Goal: Task Accomplishment & Management: Complete application form

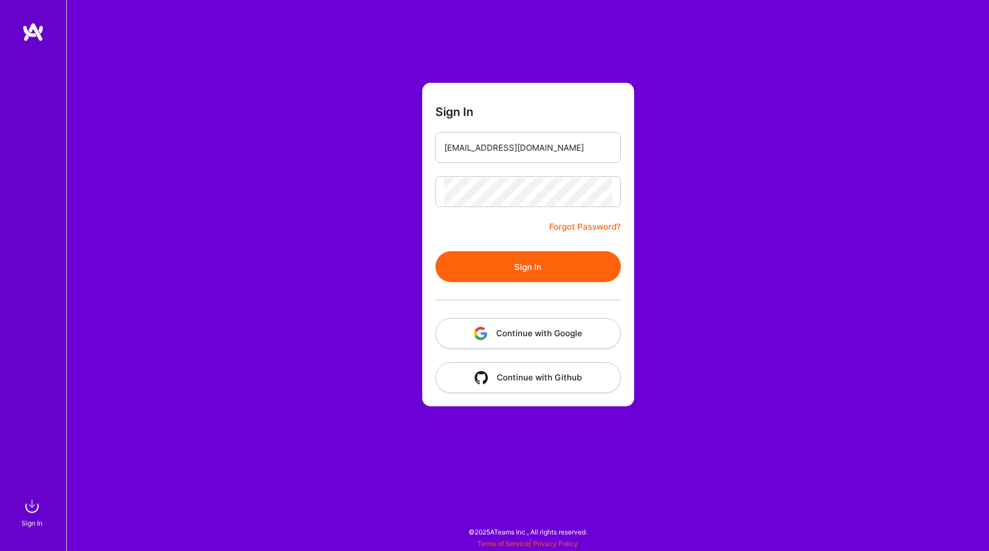
click at [547, 269] on button "Sign In" at bounding box center [527, 266] width 185 height 31
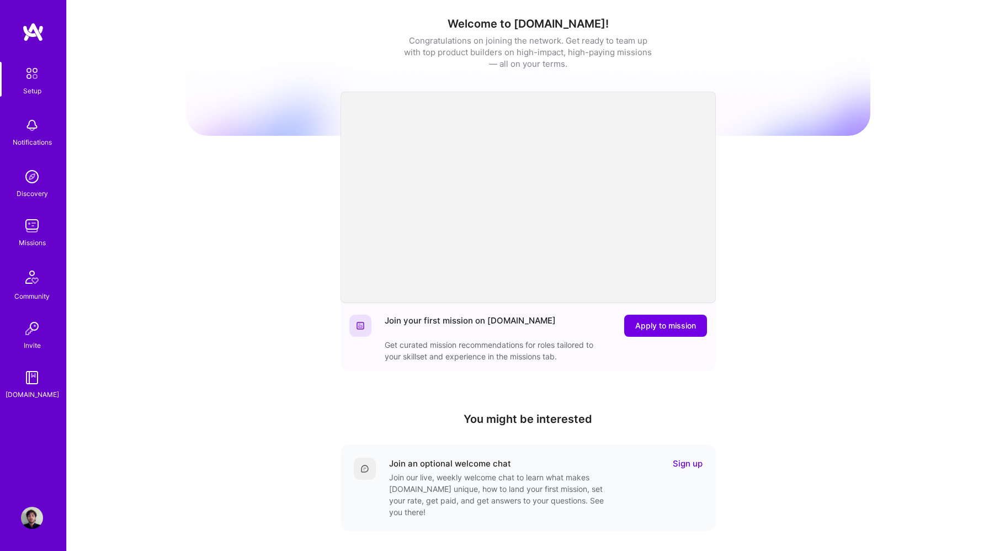
click at [38, 221] on img at bounding box center [32, 226] width 22 height 22
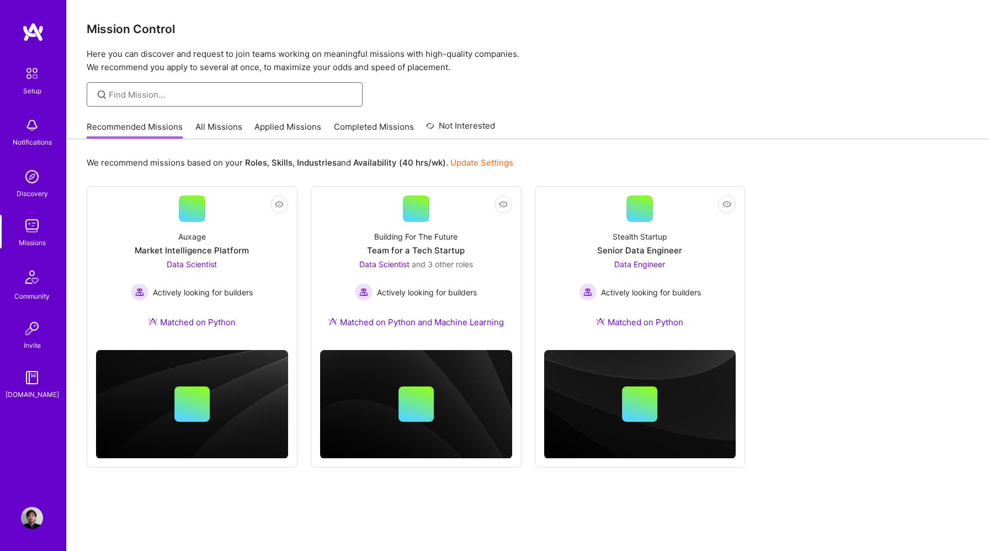
click at [188, 95] on input at bounding box center [231, 95] width 245 height 12
type input "Data"
click at [227, 130] on link "All Missions" at bounding box center [218, 130] width 47 height 18
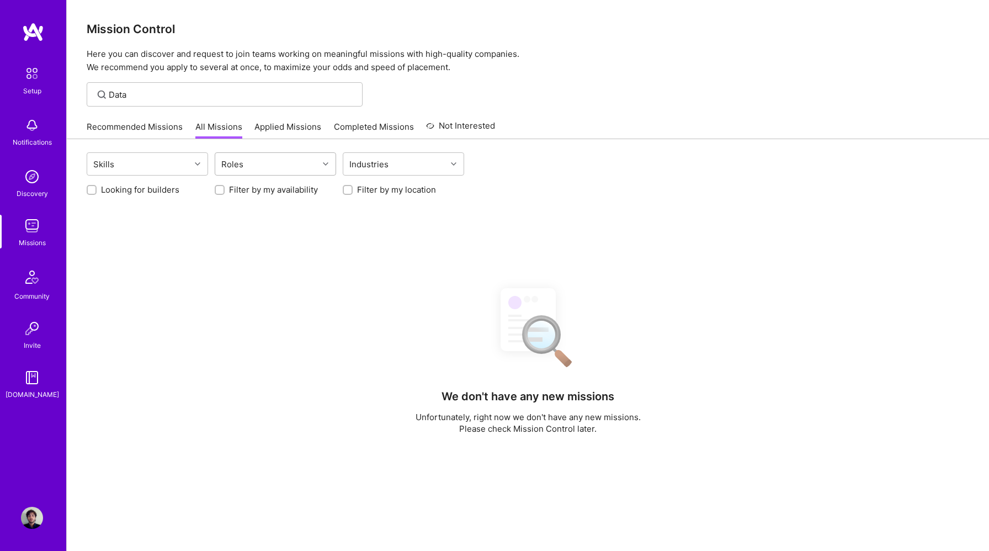
click at [261, 165] on div "Roles" at bounding box center [266, 164] width 103 height 22
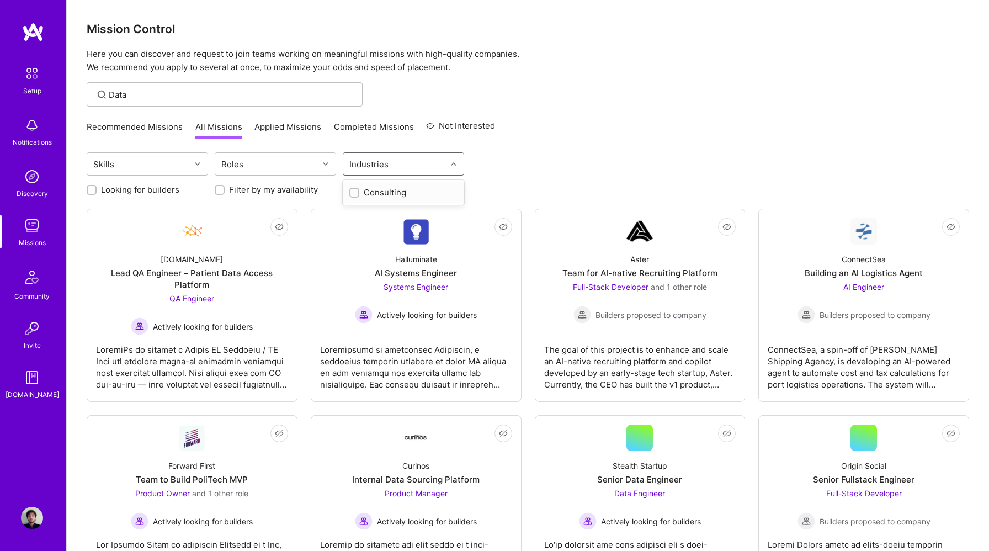
click at [402, 161] on div "Industries" at bounding box center [394, 164] width 103 height 22
click at [307, 170] on div "Roles" at bounding box center [266, 164] width 103 height 22
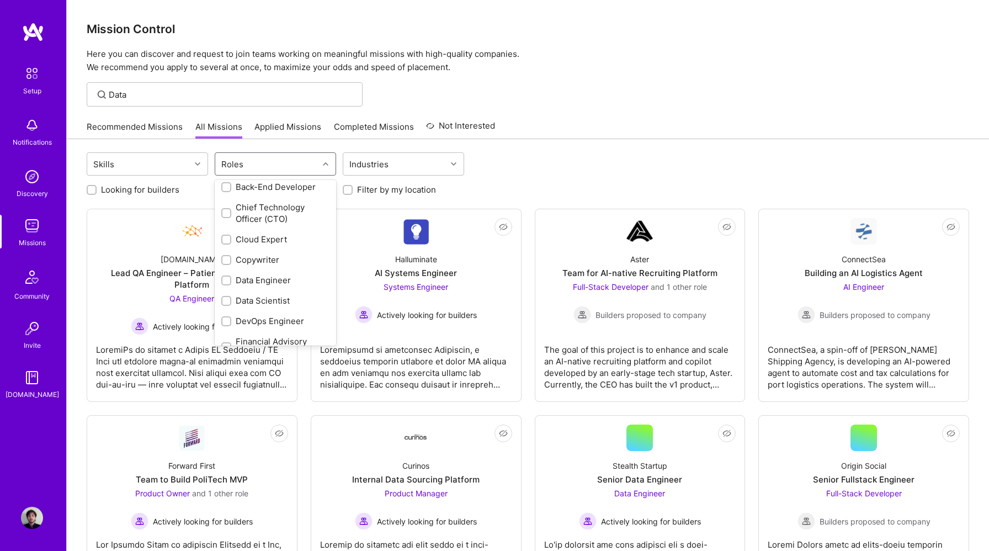
scroll to position [63, 0]
click at [245, 303] on div "Data Engineer" at bounding box center [275, 304] width 108 height 12
checkbox input "true"
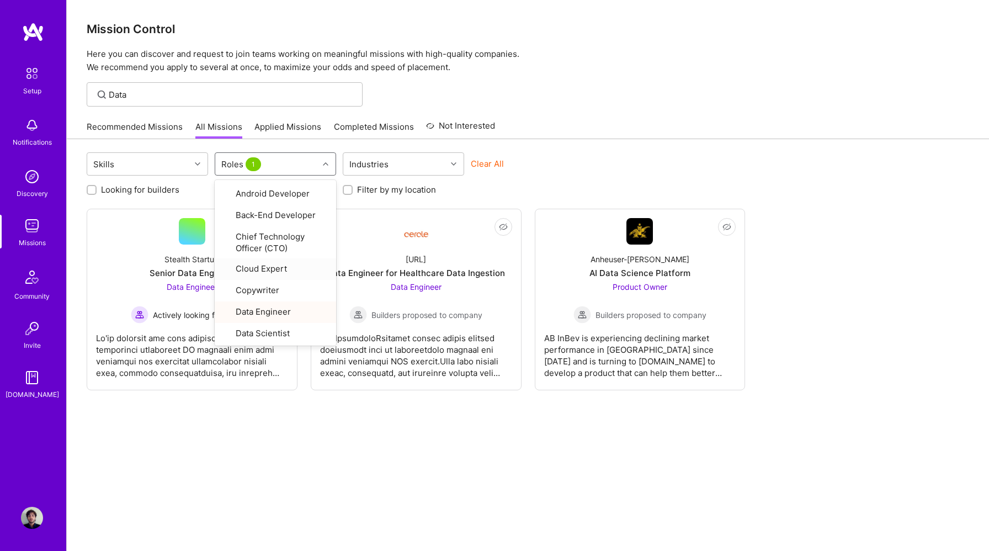
click at [613, 141] on div "Skills option Data Engineer, selected. option Cloud Expert focused, 7 of 32. 32…" at bounding box center [528, 359] width 922 height 440
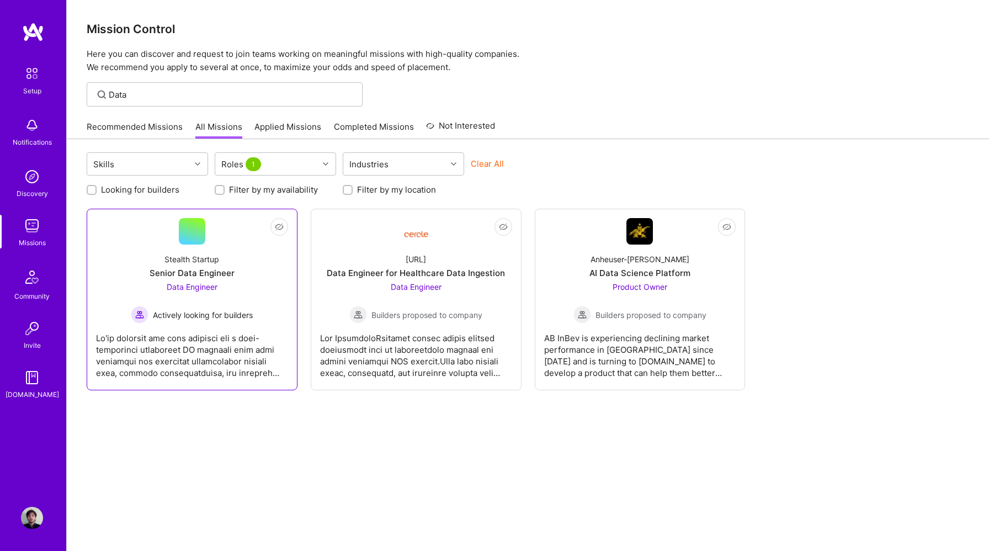
click at [234, 268] on div "Stealth Startup Senior Data Engineer Data Engineer Actively looking for builders" at bounding box center [192, 283] width 192 height 79
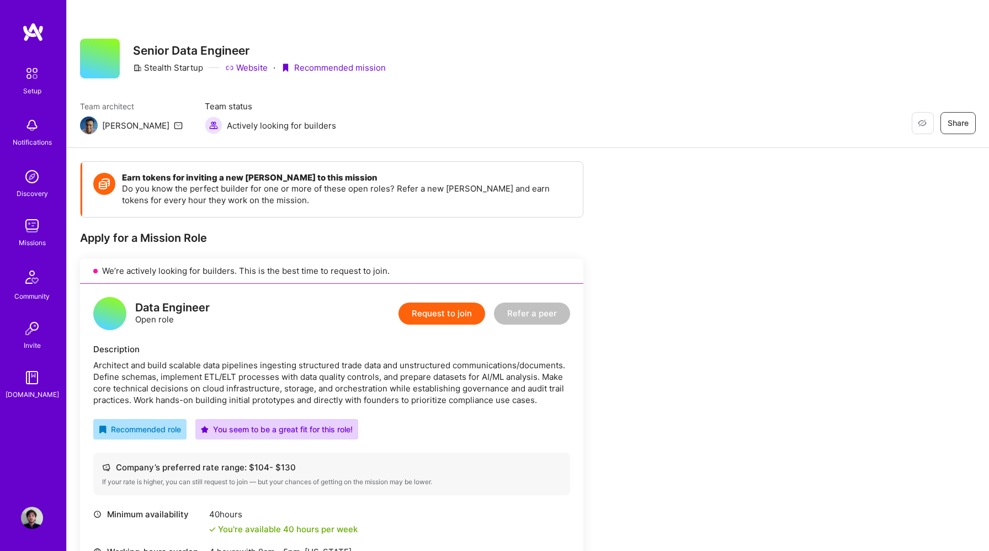
click at [442, 318] on button "Request to join" at bounding box center [441, 313] width 87 height 22
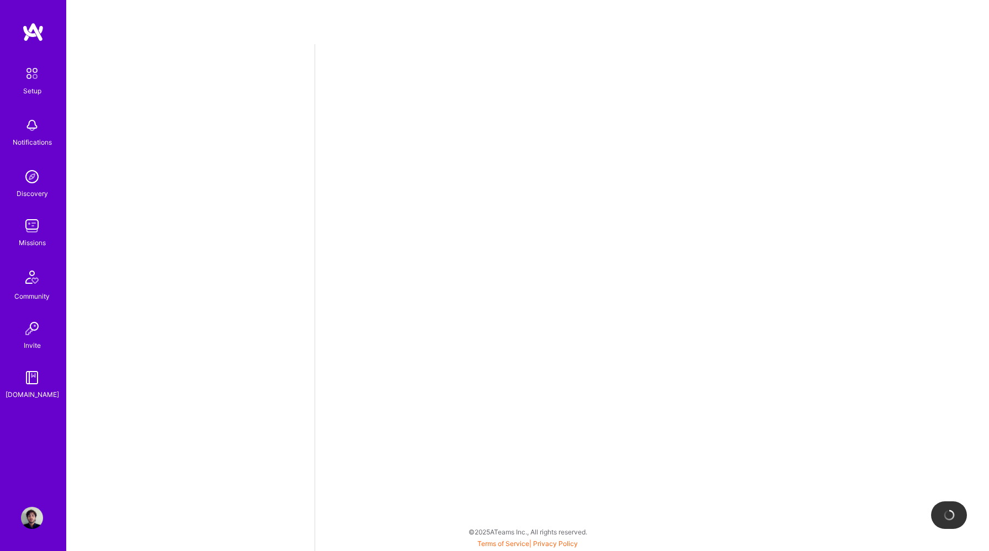
select select "US"
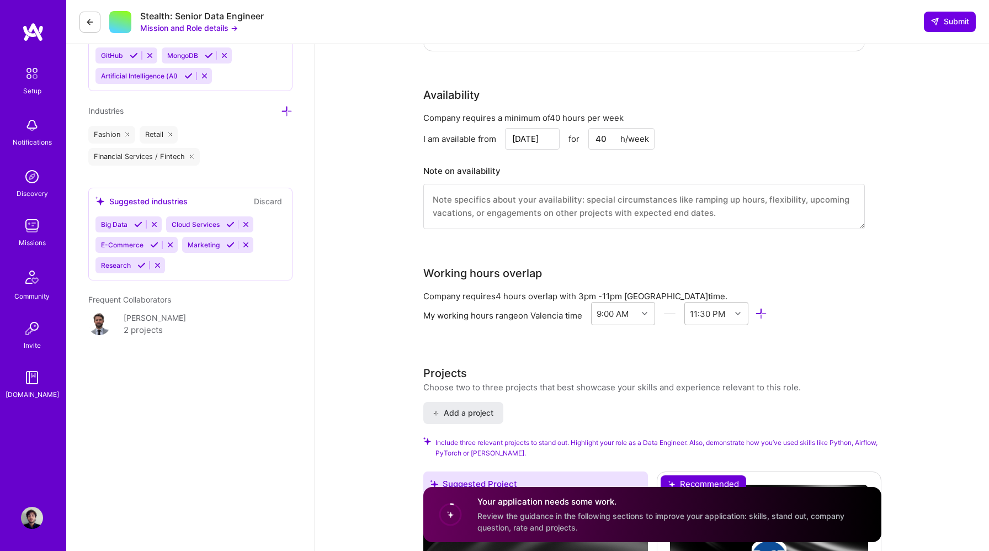
scroll to position [978, 0]
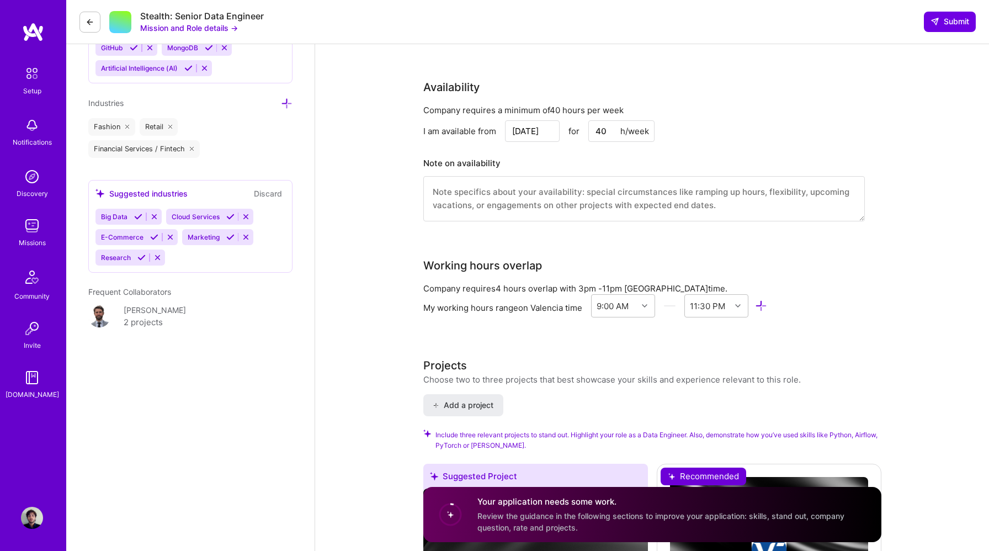
click at [144, 311] on div "[PERSON_NAME]" at bounding box center [155, 310] width 62 height 12
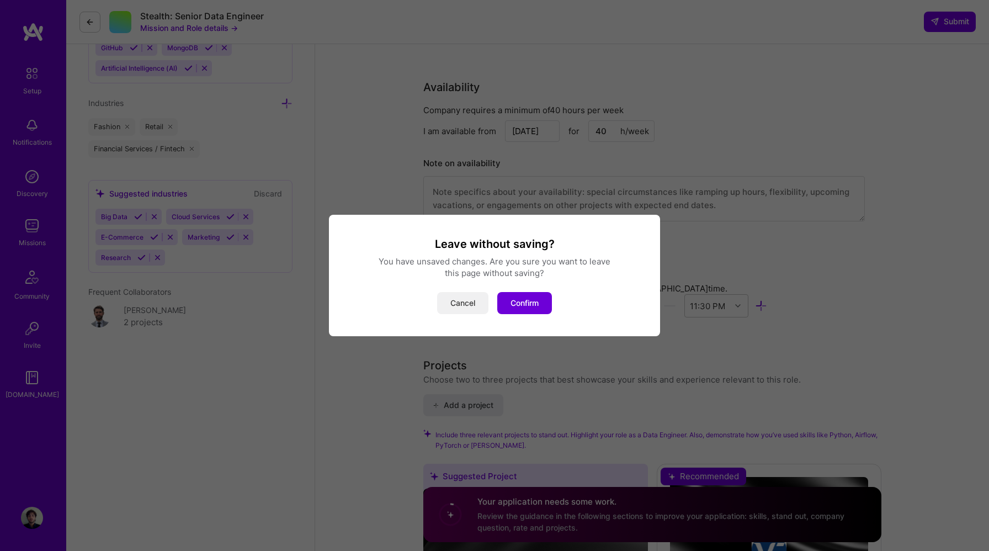
click at [471, 303] on button "Cancel" at bounding box center [462, 303] width 51 height 22
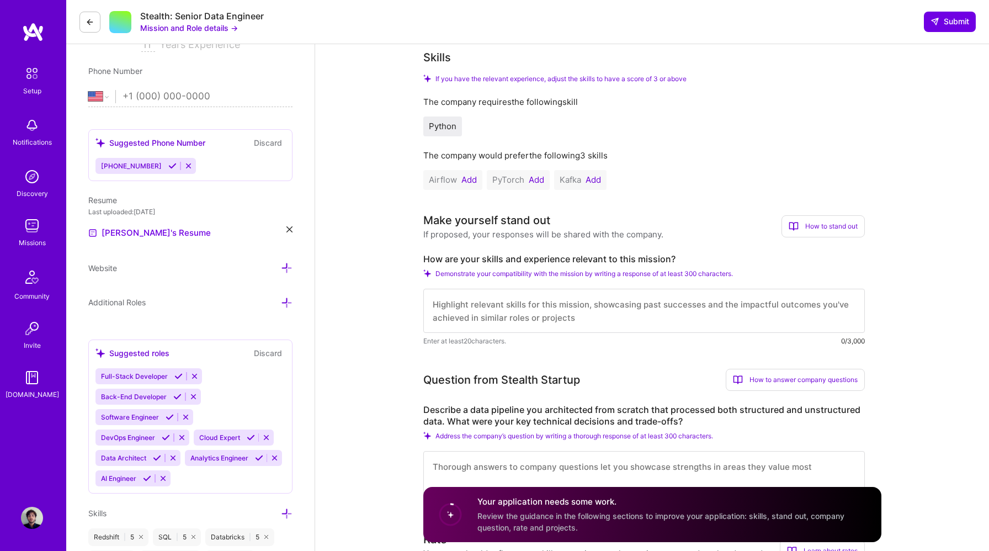
scroll to position [213, 0]
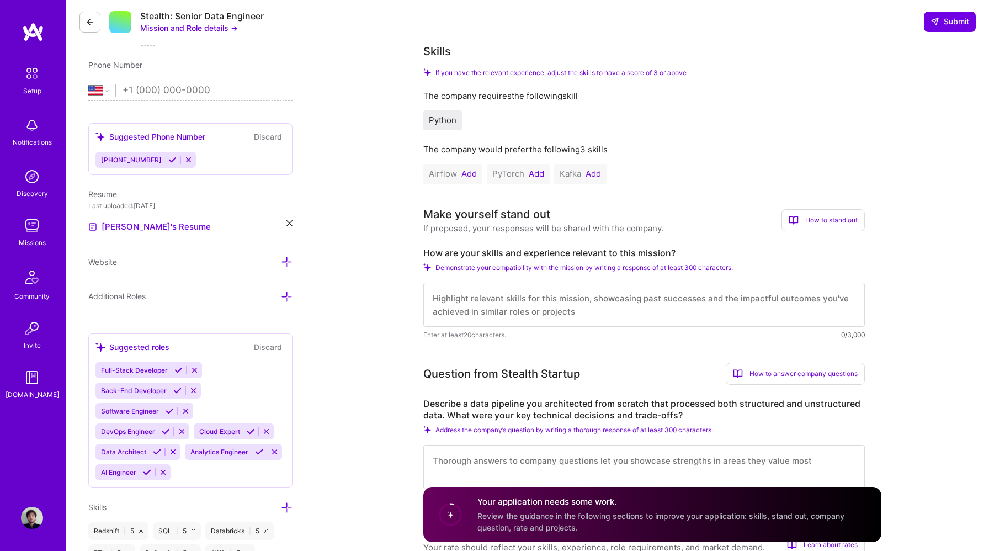
click at [472, 175] on button "Add" at bounding box center [468, 173] width 15 height 9
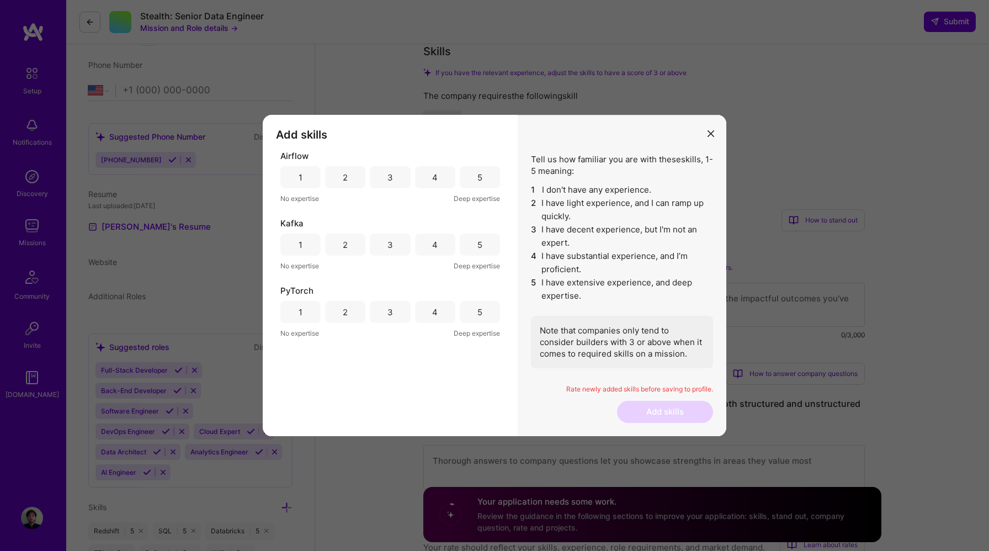
click at [395, 177] on div "3" at bounding box center [390, 177] width 40 height 22
click at [395, 246] on div "3" at bounding box center [390, 244] width 40 height 22
click at [315, 314] on div "1" at bounding box center [300, 312] width 40 height 22
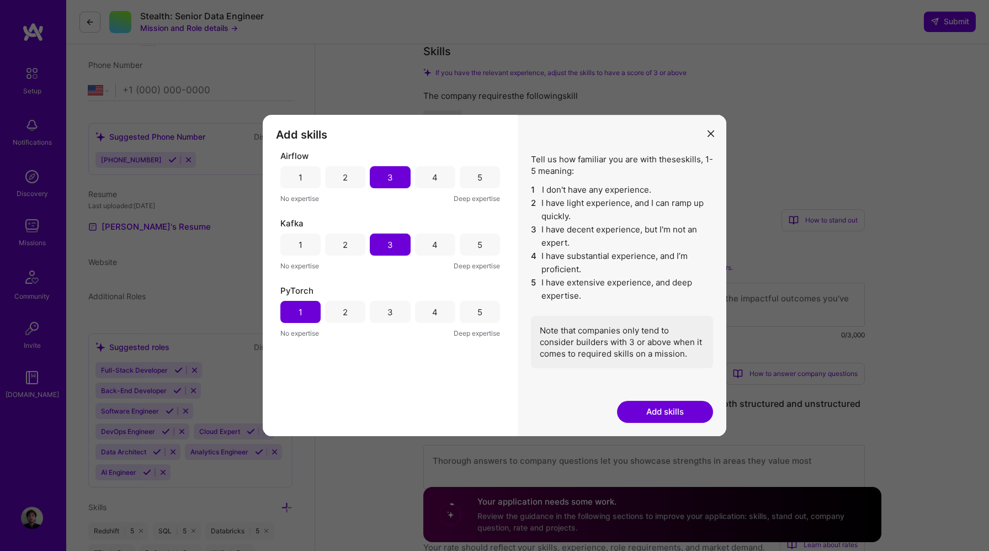
click at [668, 410] on button "Add skills" at bounding box center [665, 411] width 96 height 22
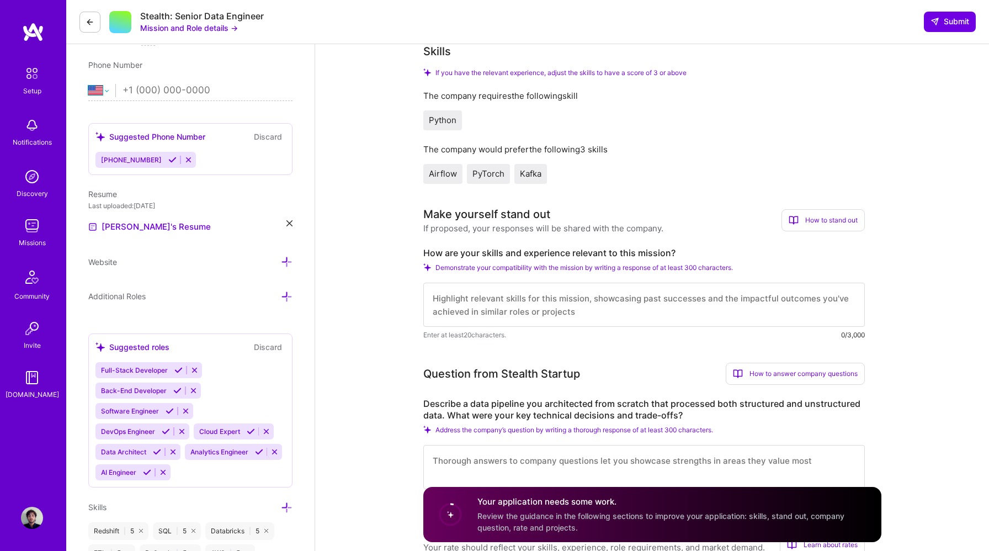
click at [97, 90] on select "[GEOGRAPHIC_DATA] [GEOGRAPHIC_DATA] [GEOGRAPHIC_DATA] [GEOGRAPHIC_DATA] [US_STA…" at bounding box center [101, 90] width 27 height 13
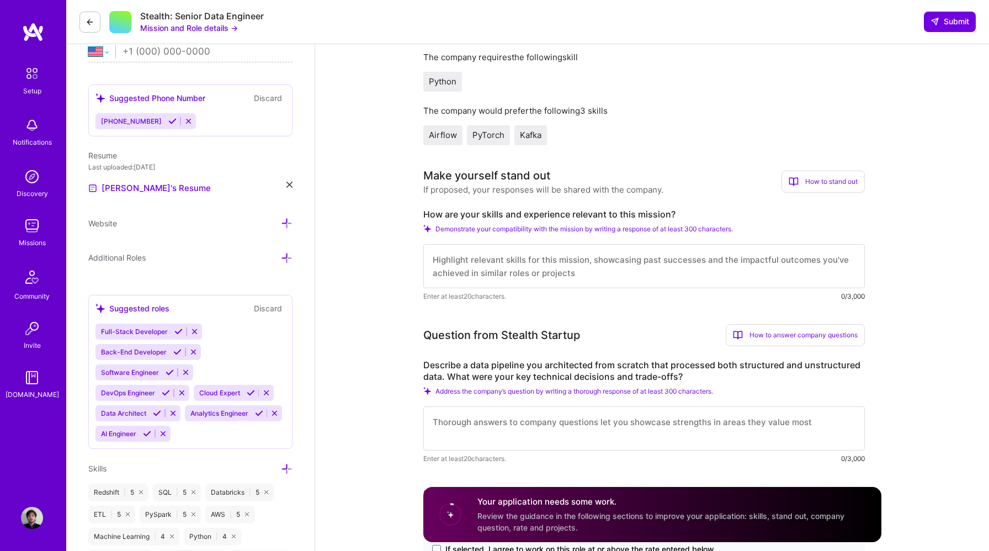
scroll to position [279, 0]
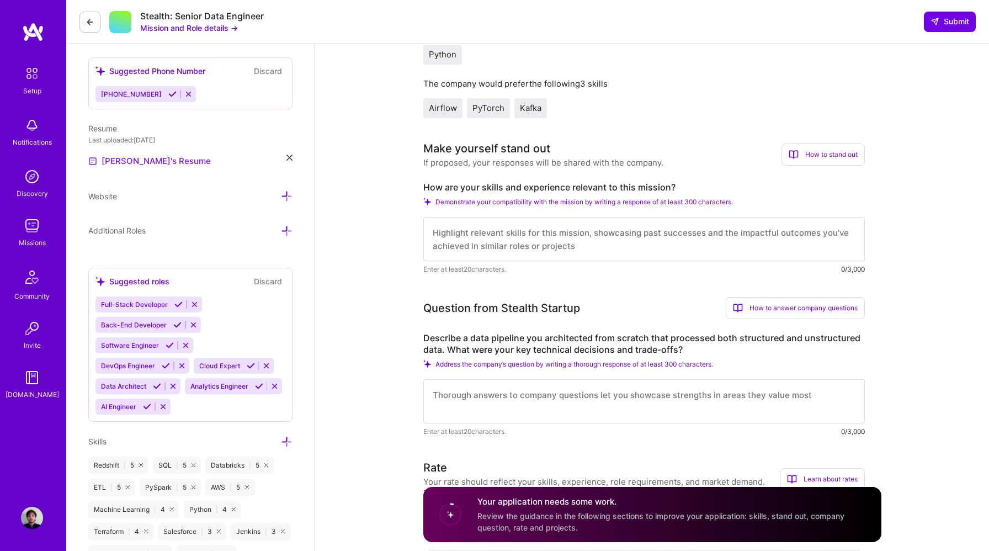
click at [175, 164] on link "[PERSON_NAME]'s Resume" at bounding box center [149, 160] width 122 height 13
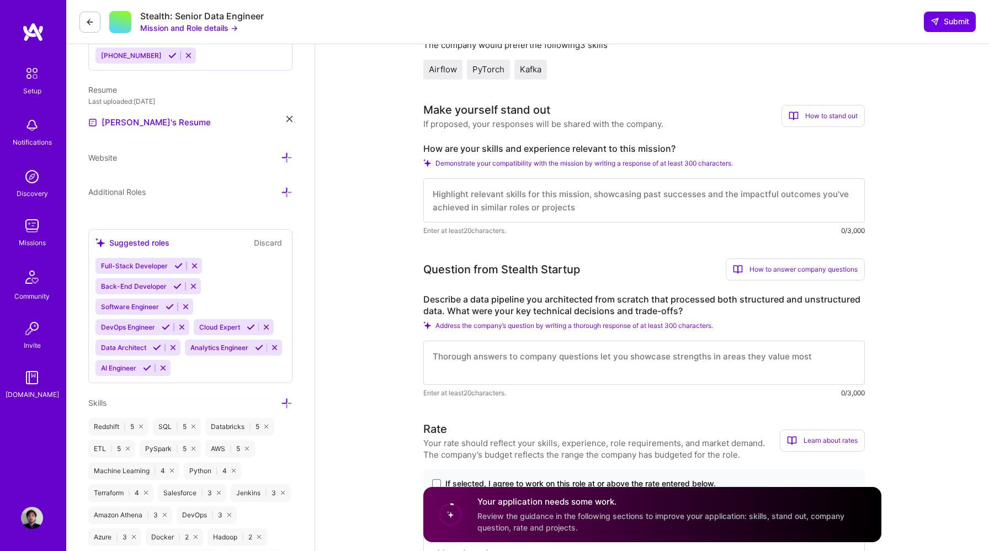
scroll to position [323, 0]
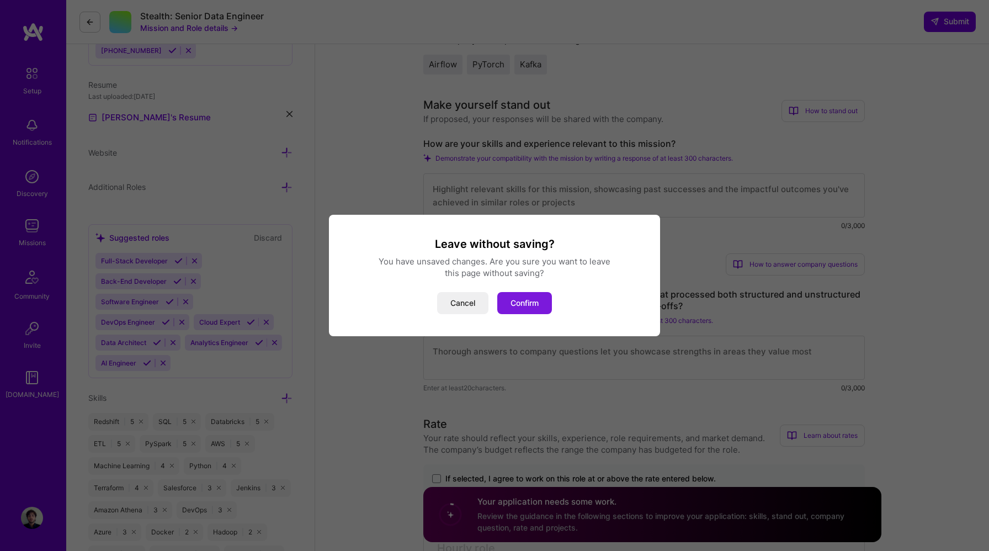
click at [522, 306] on button "Confirm" at bounding box center [524, 303] width 55 height 22
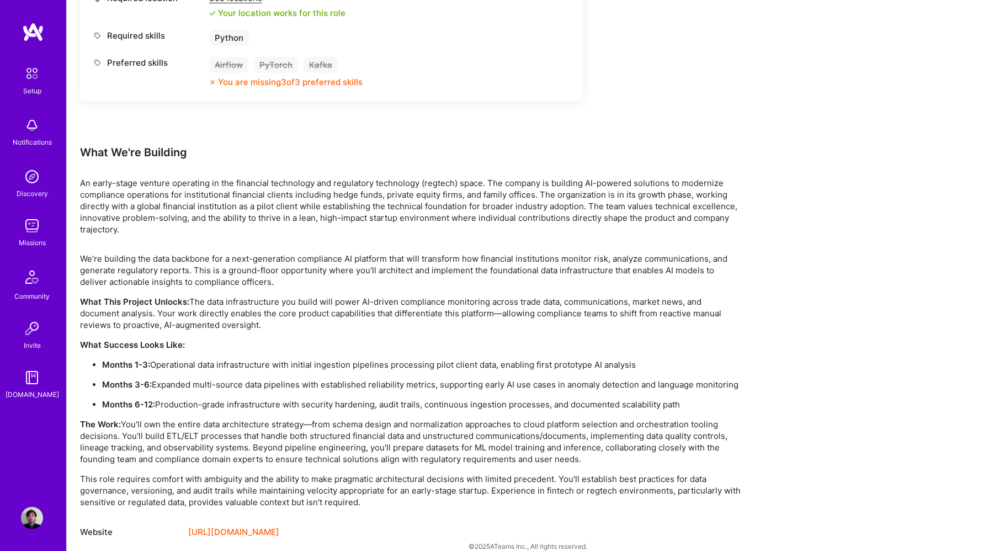
scroll to position [605, 0]
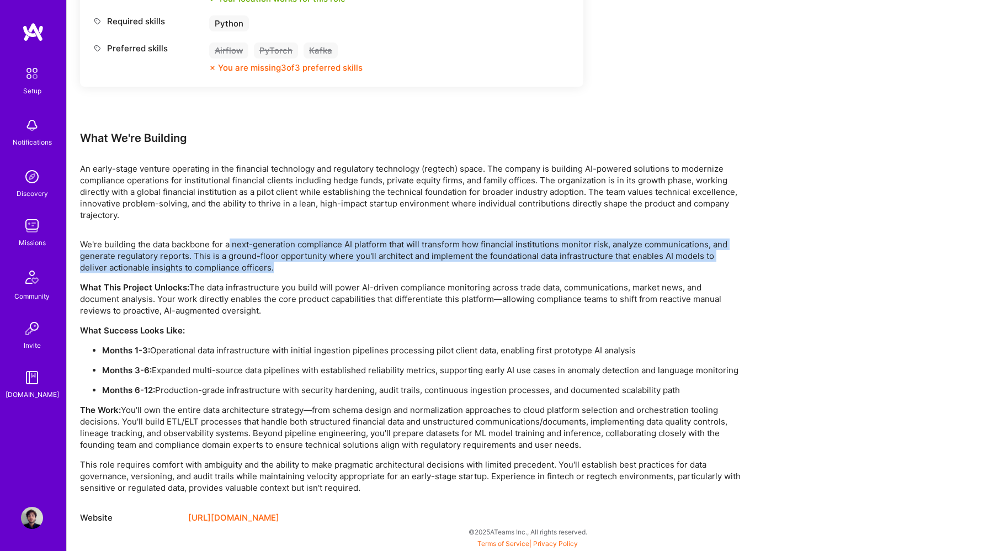
drag, startPoint x: 261, startPoint y: 269, endPoint x: 231, endPoint y: 247, distance: 38.3
click at [231, 247] on p "We're building the data backbone for a next-generation compliance AI platform t…" at bounding box center [411, 255] width 662 height 35
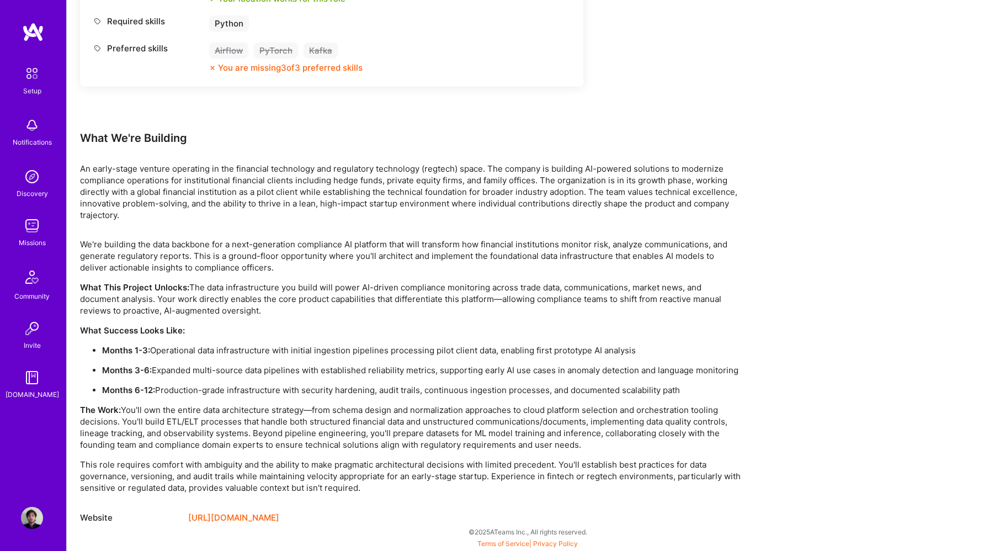
click at [434, 488] on p "This role requires comfort with ambiguity and the ability to make pragmatic arc…" at bounding box center [411, 475] width 662 height 35
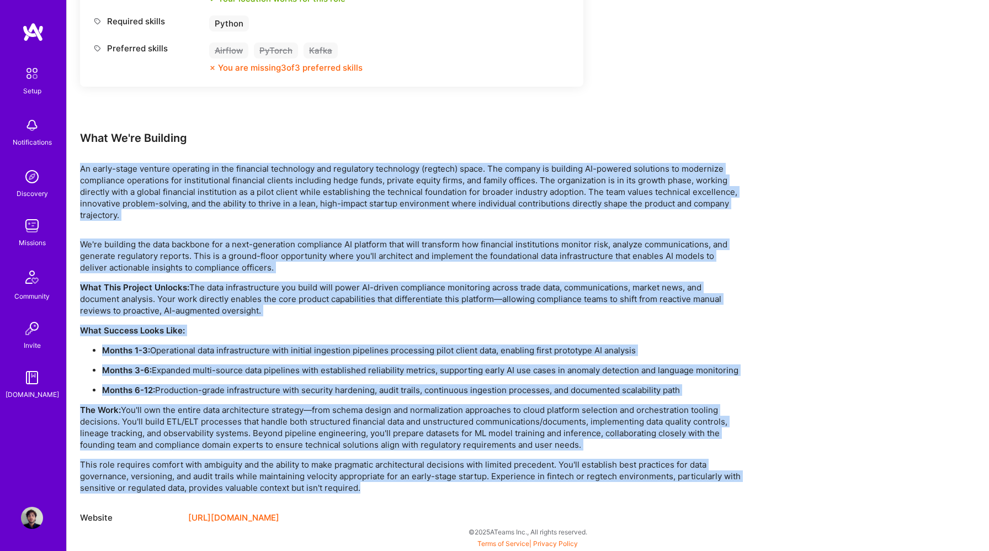
drag, startPoint x: 398, startPoint y: 490, endPoint x: 69, endPoint y: 168, distance: 460.3
click at [69, 168] on div "Earn tokens for inviting a new [PERSON_NAME] to this mission Do you know the pe…" at bounding box center [528, 47] width 922 height 1008
copy div "An early-stage venture operating in the financial technology and regulatory tec…"
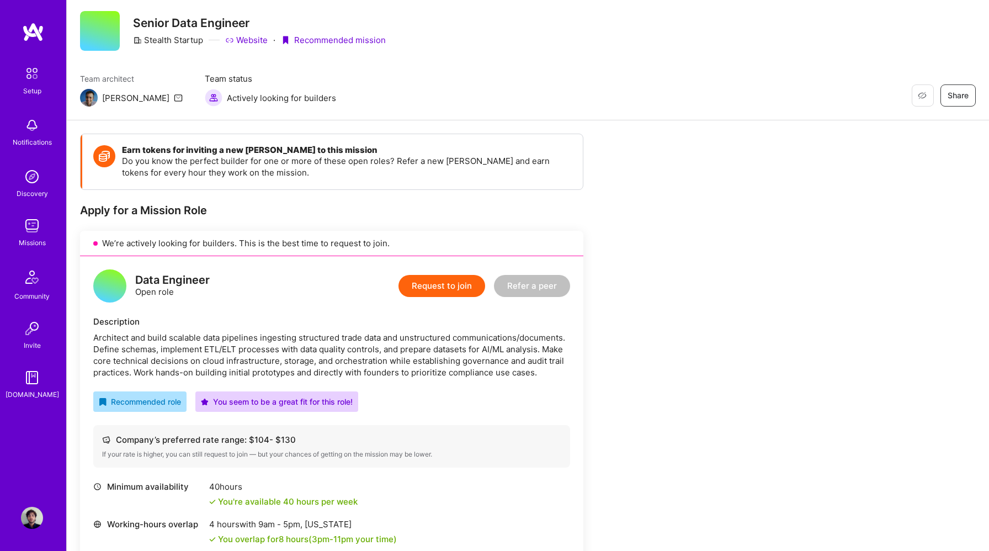
scroll to position [0, 0]
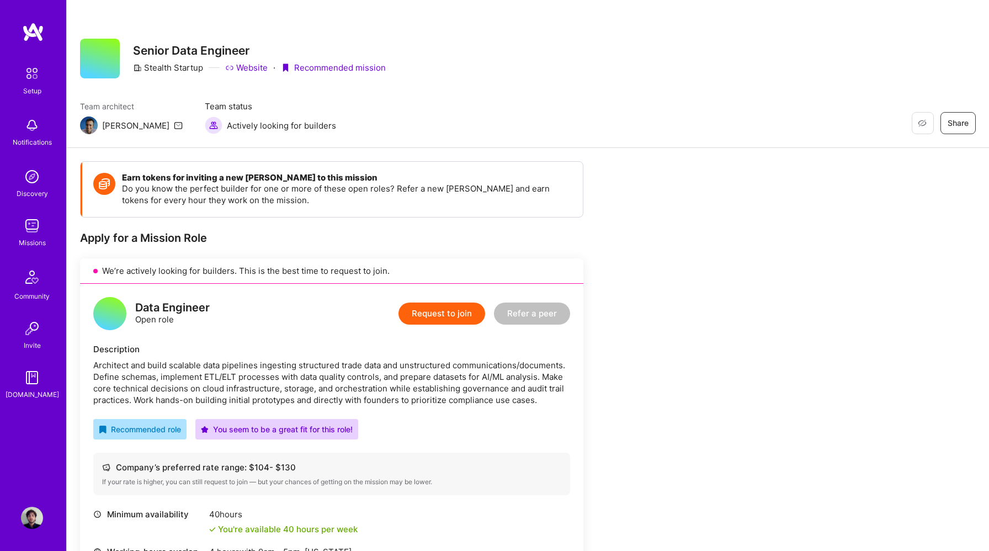
click at [457, 312] on button "Request to join" at bounding box center [441, 313] width 87 height 22
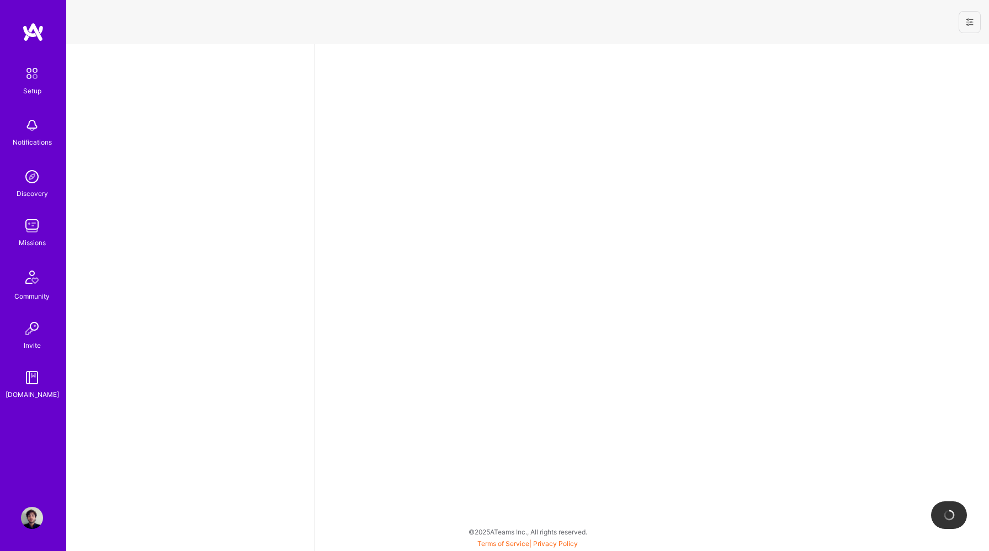
select select "US"
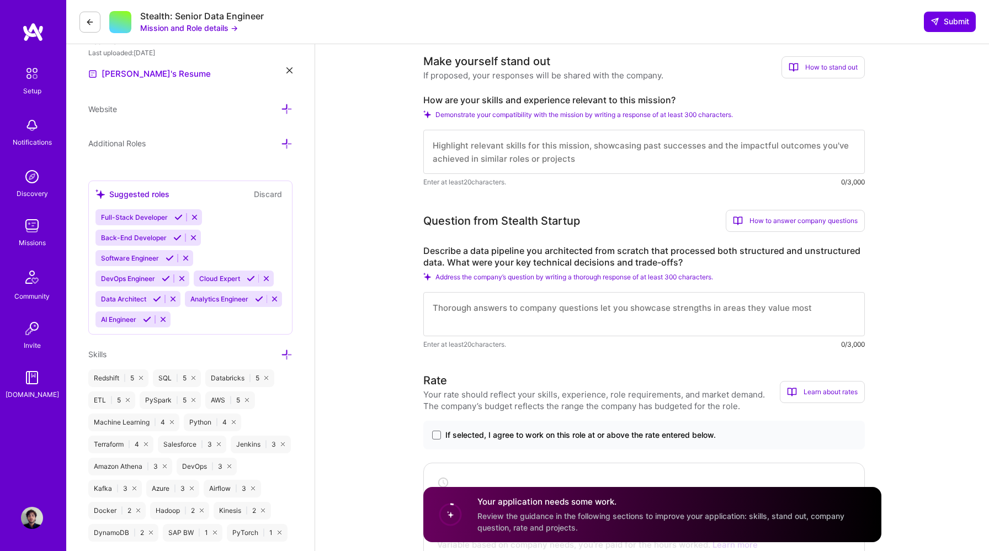
scroll to position [327, 0]
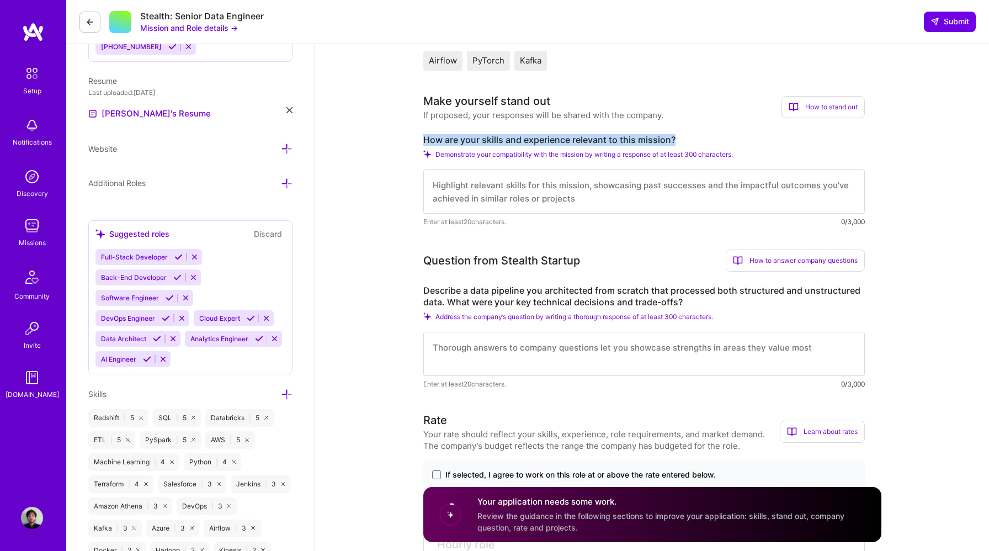
drag, startPoint x: 693, startPoint y: 138, endPoint x: 403, endPoint y: 140, distance: 290.2
copy label "How are your skills and experience relevant to this mission?"
click at [470, 177] on textarea at bounding box center [643, 191] width 441 height 44
paste textarea "My background fits this mission well — I’ve spent the last few years building a…"
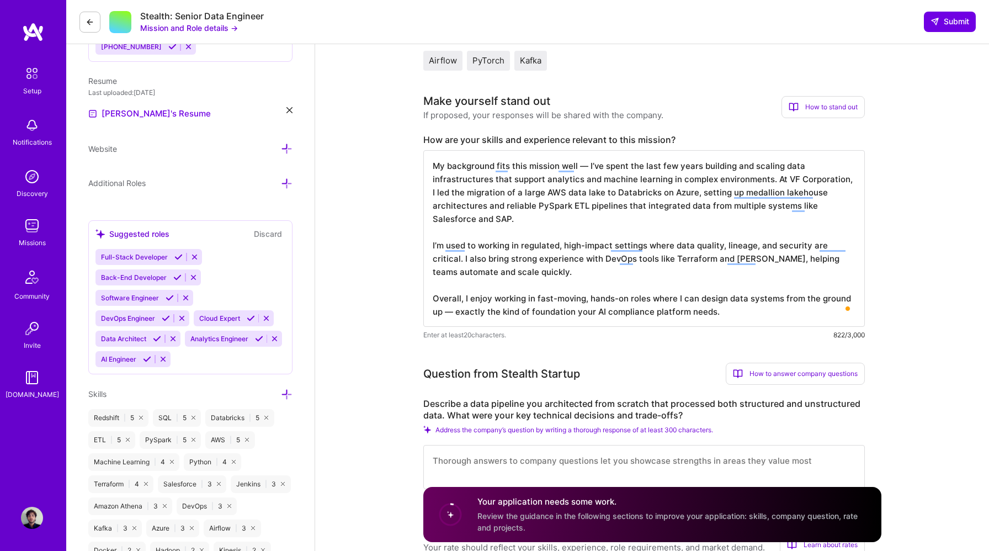
scroll to position [1, 0]
type textarea "My background fits this mission well — I’ve spent the last few years building a…"
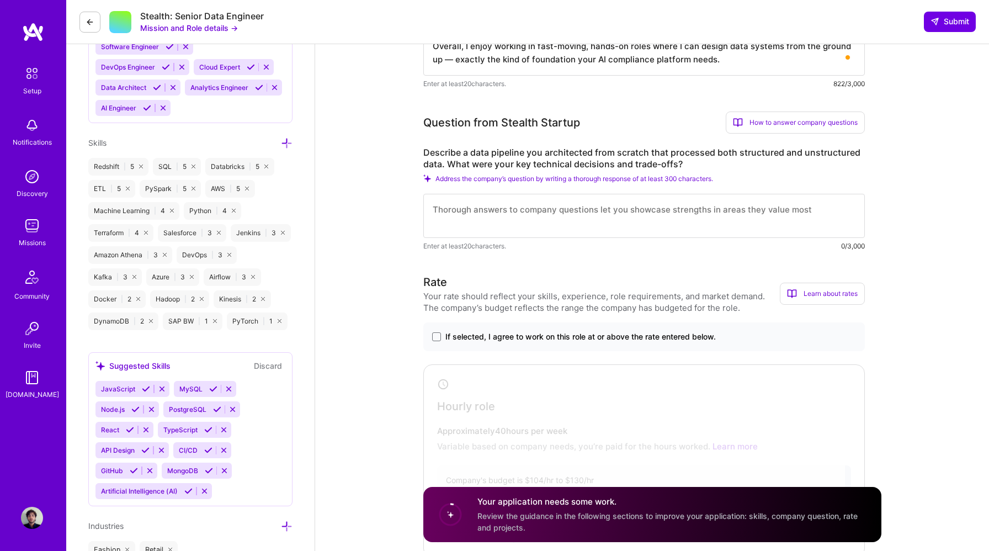
scroll to position [589, 0]
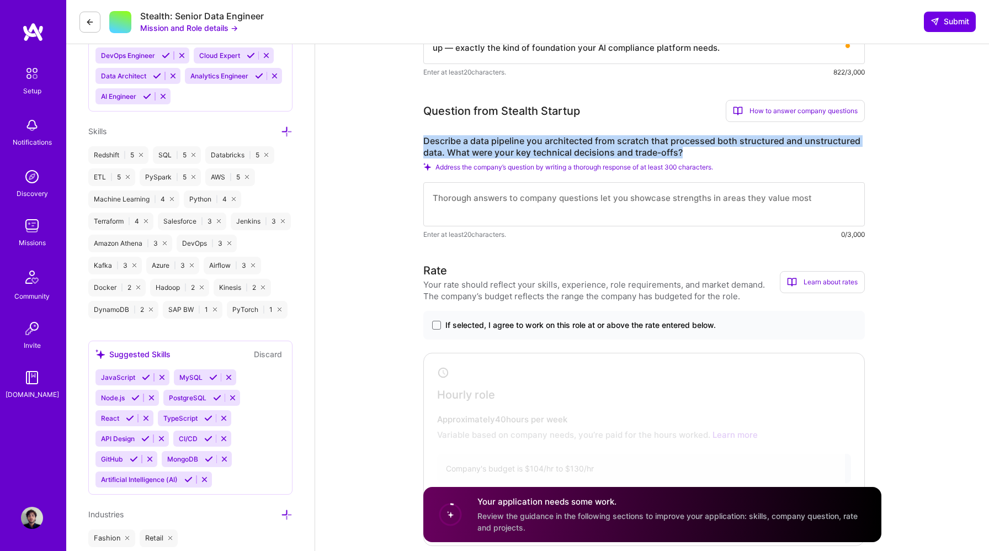
drag, startPoint x: 693, startPoint y: 154, endPoint x: 413, endPoint y: 146, distance: 280.4
copy label "Describe a data pipeline you architected from scratch that processed both struc…"
click at [464, 197] on textarea "To enrich screen reader interactions, please activate Accessibility in Grammarl…" at bounding box center [643, 204] width 441 height 44
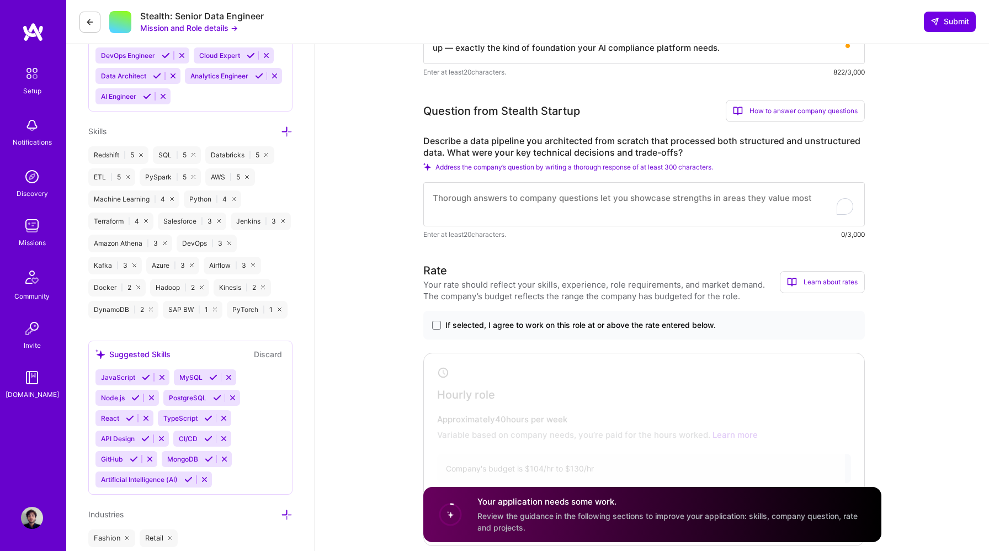
paste textarea "At VF Corporation, I built a data pipeline from scratch that handled both struc…"
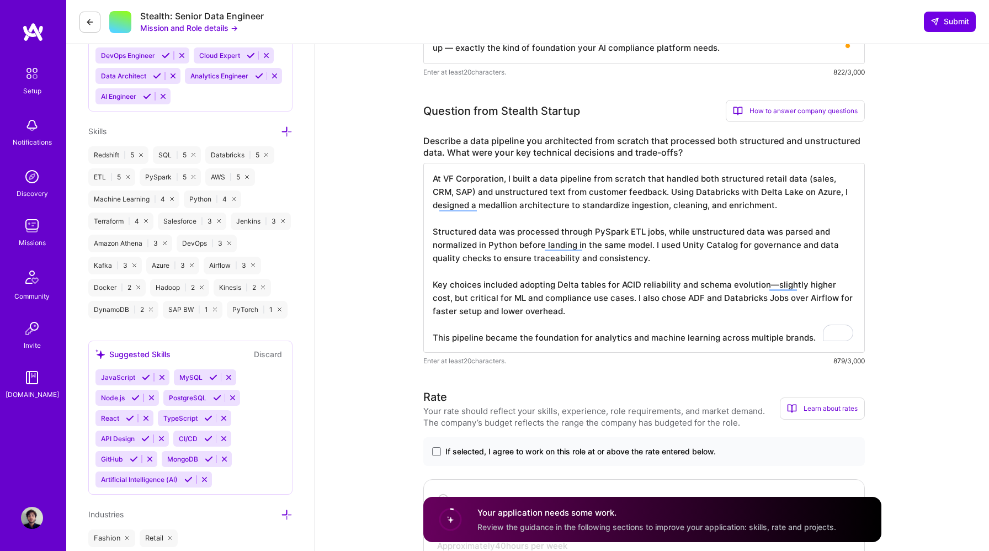
scroll to position [1, 0]
type textarea "At VF Corporation, I built a data pipeline from scratch that handled both struc…"
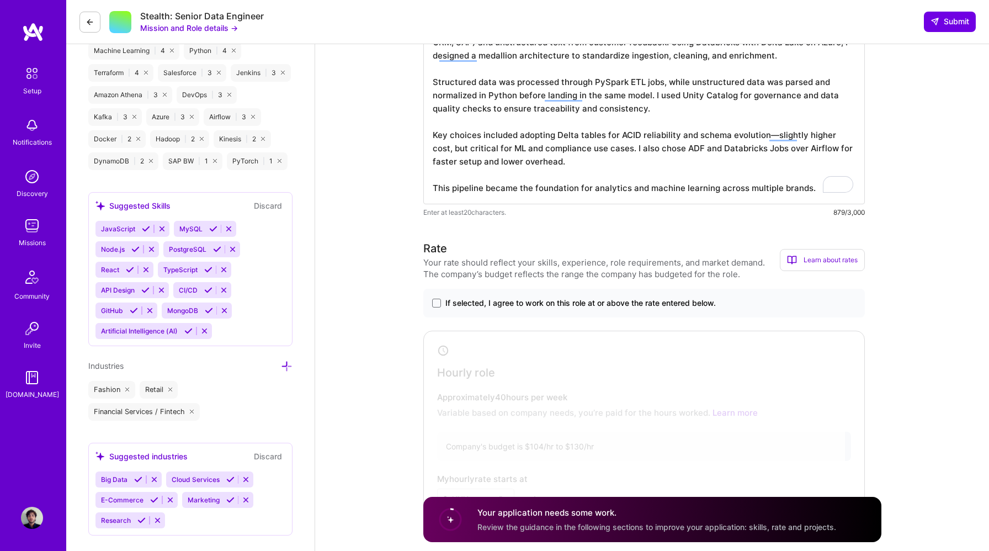
scroll to position [740, 0]
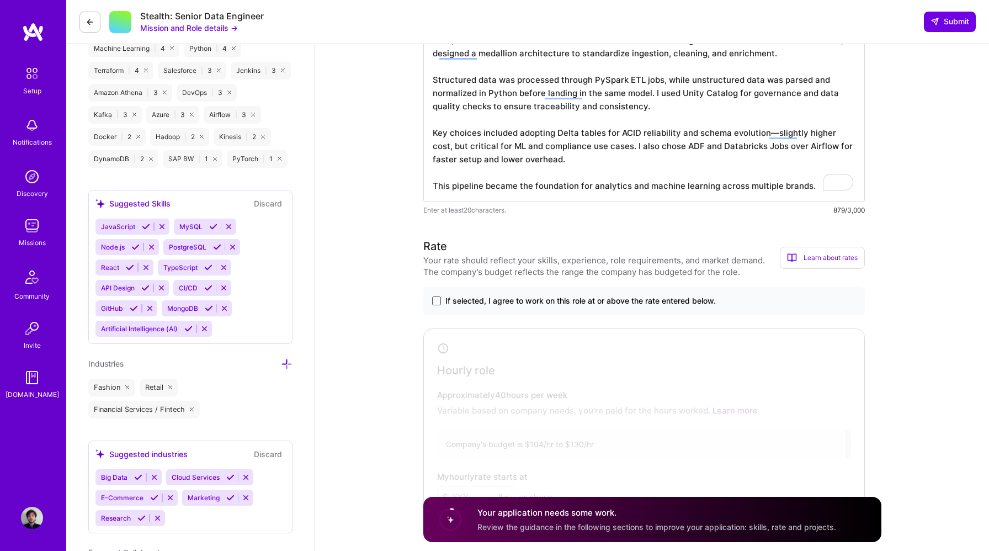
click at [434, 301] on span at bounding box center [436, 300] width 9 height 9
click at [0, 0] on input "If selected, I agree to work on this role at or above the rate entered below." at bounding box center [0, 0] width 0 height 0
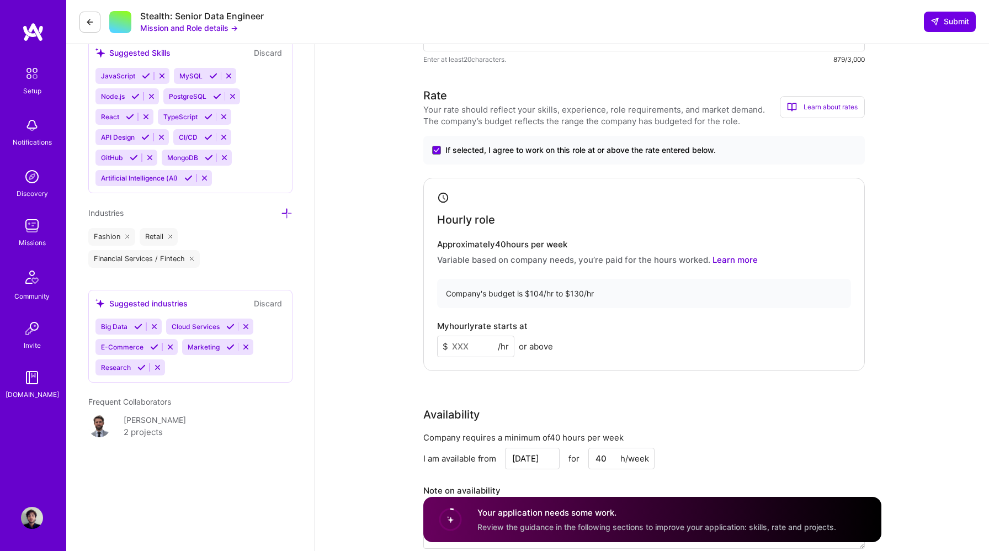
scroll to position [892, 0]
click at [477, 346] on input at bounding box center [475, 345] width 77 height 22
type input "110"
click at [652, 318] on div "Hourly role Approximately 40 hours per week Variable based on company needs, yo…" at bounding box center [643, 272] width 441 height 193
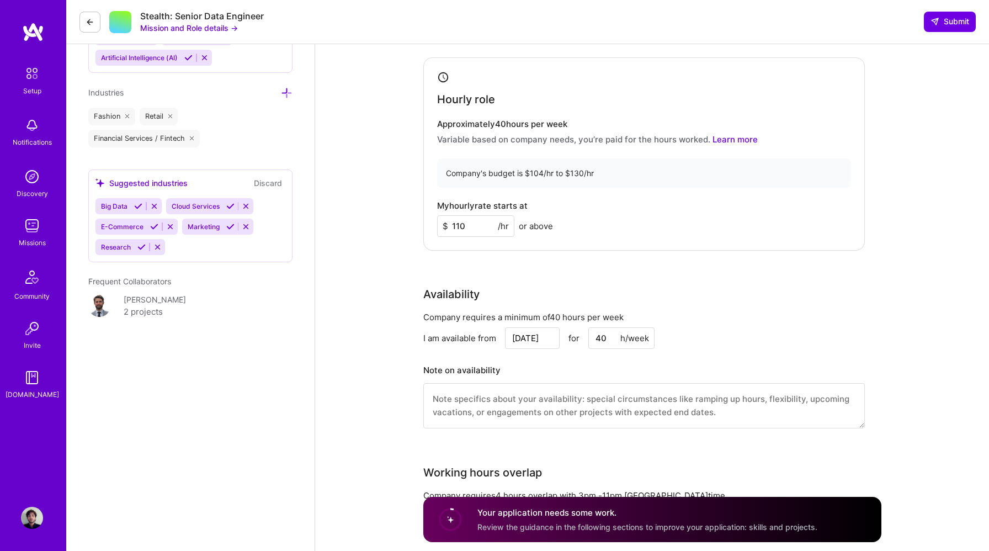
scroll to position [1012, 0]
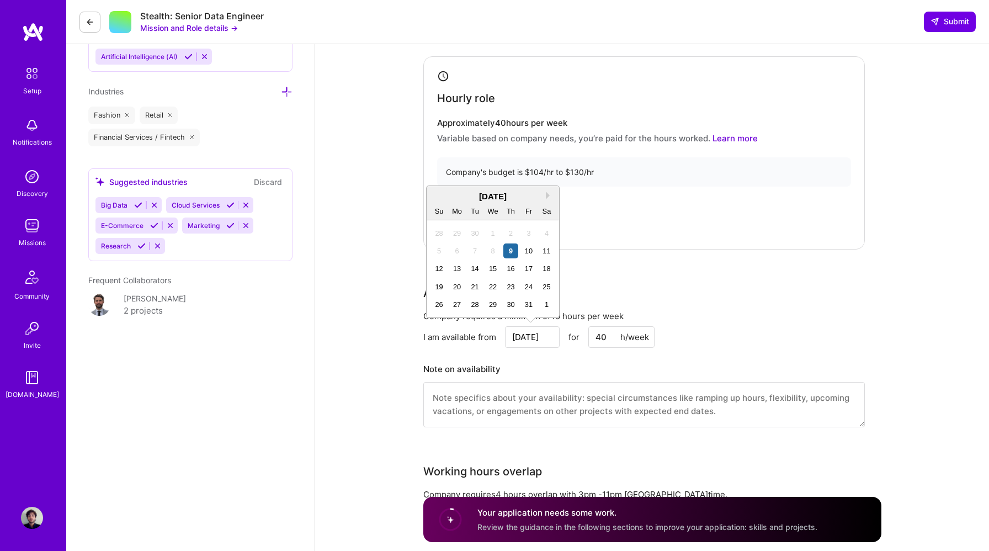
click at [533, 337] on input "[DATE]" at bounding box center [532, 337] width 55 height 22
click at [455, 287] on div "20" at bounding box center [457, 286] width 15 height 15
type input "[DATE]"
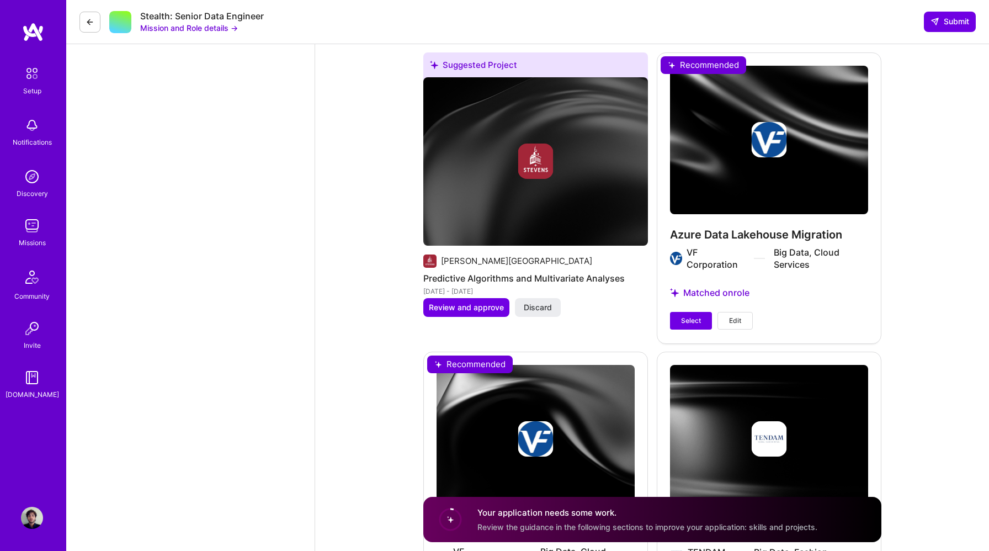
scroll to position [1605, 0]
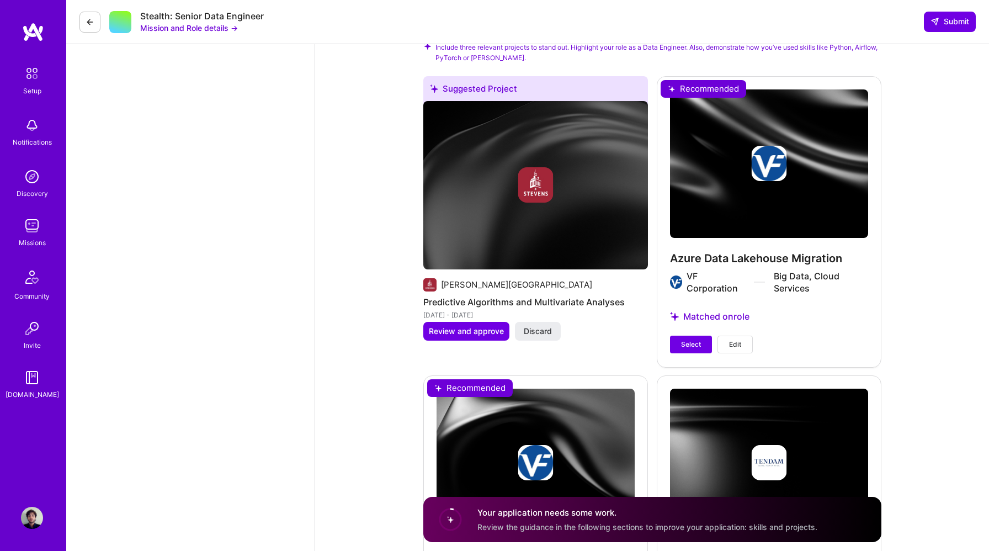
click at [504, 185] on div at bounding box center [535, 184] width 225 height 35
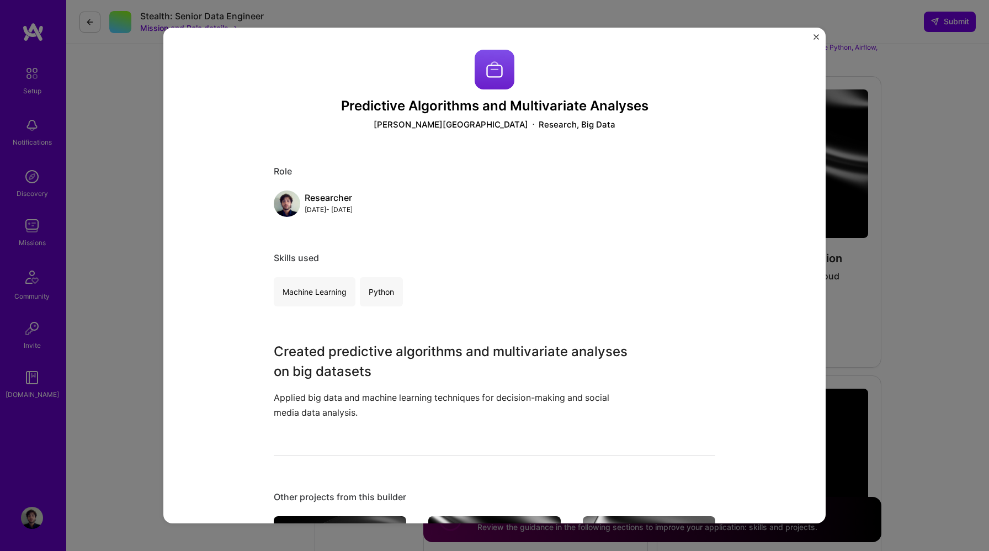
click at [814, 38] on img "Close" at bounding box center [816, 37] width 6 height 6
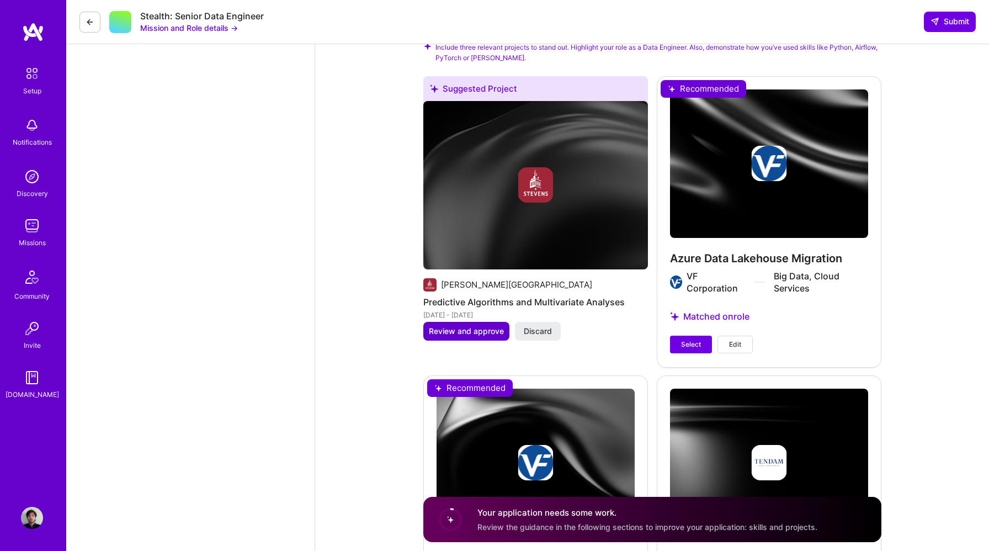
click at [473, 333] on span "Review and approve" at bounding box center [466, 330] width 75 height 11
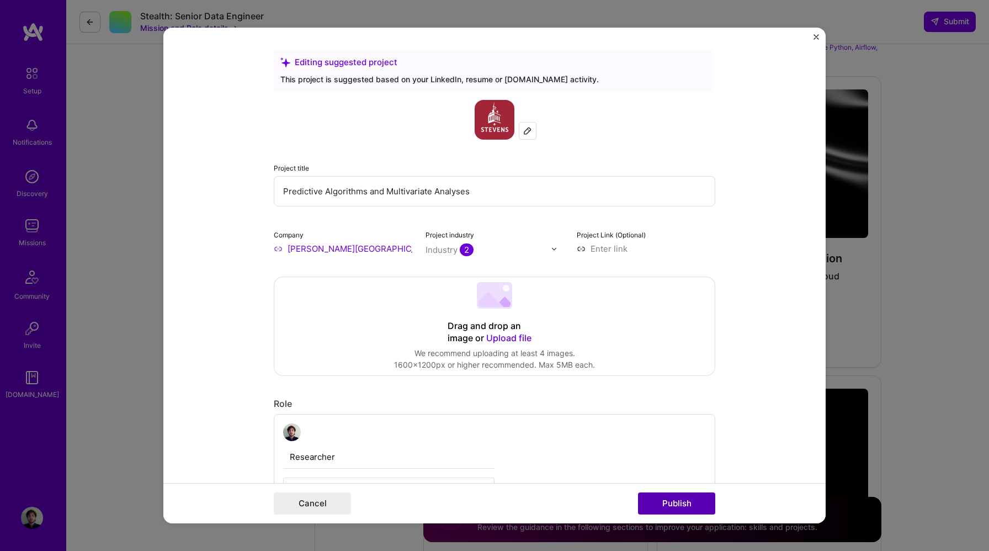
click at [668, 508] on button "Publish" at bounding box center [676, 503] width 77 height 22
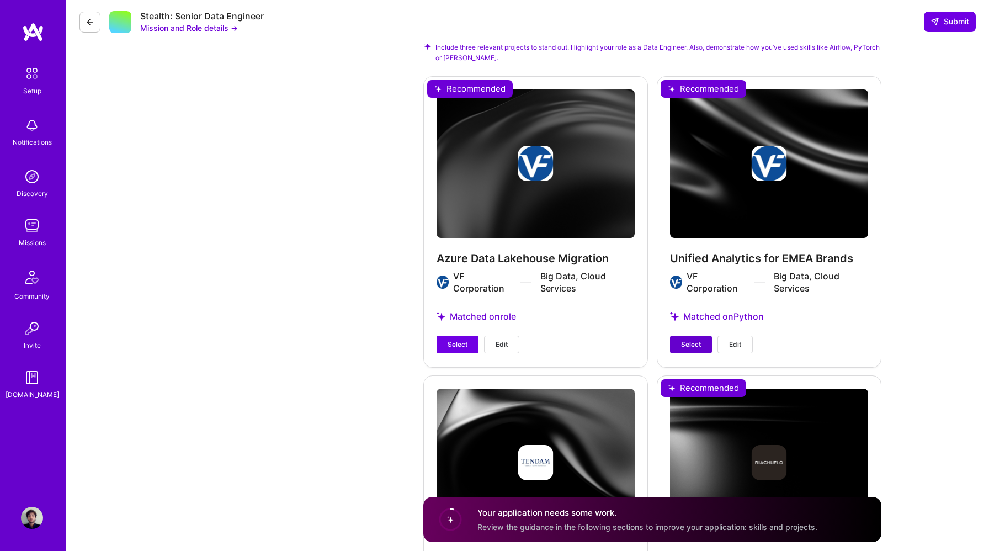
click at [691, 346] on span "Select" at bounding box center [691, 344] width 20 height 10
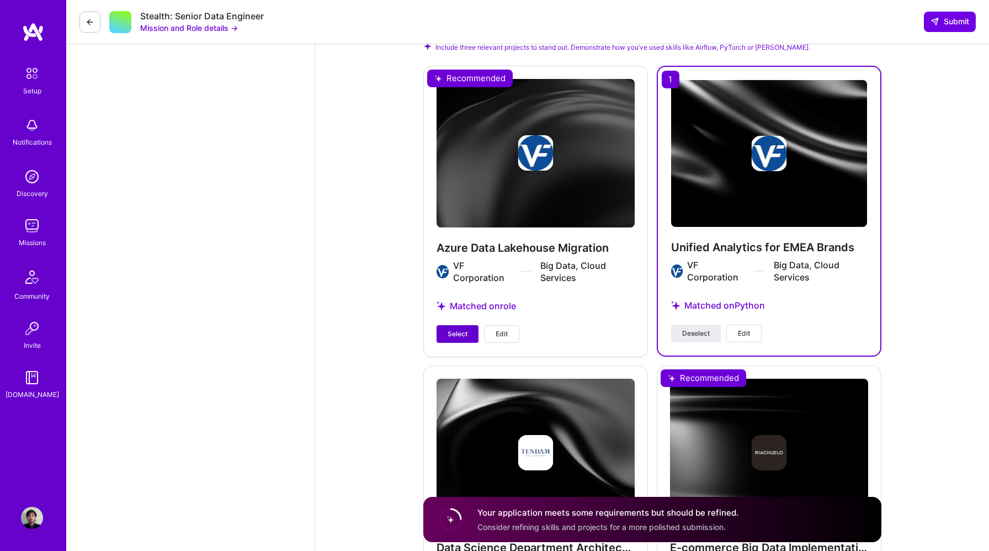
click at [456, 336] on span "Select" at bounding box center [457, 334] width 20 height 10
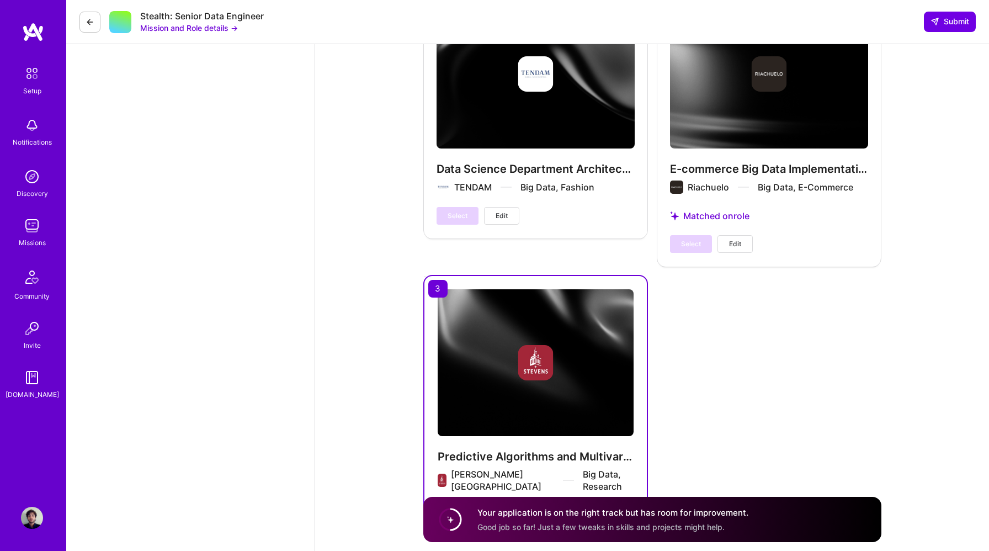
scroll to position [2048, 0]
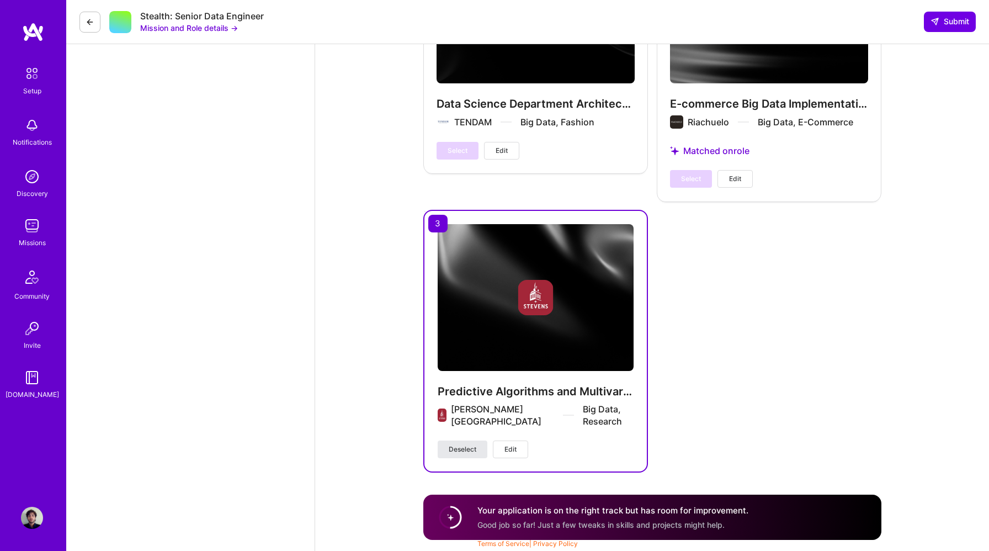
click at [472, 448] on span "Deselect" at bounding box center [462, 449] width 28 height 10
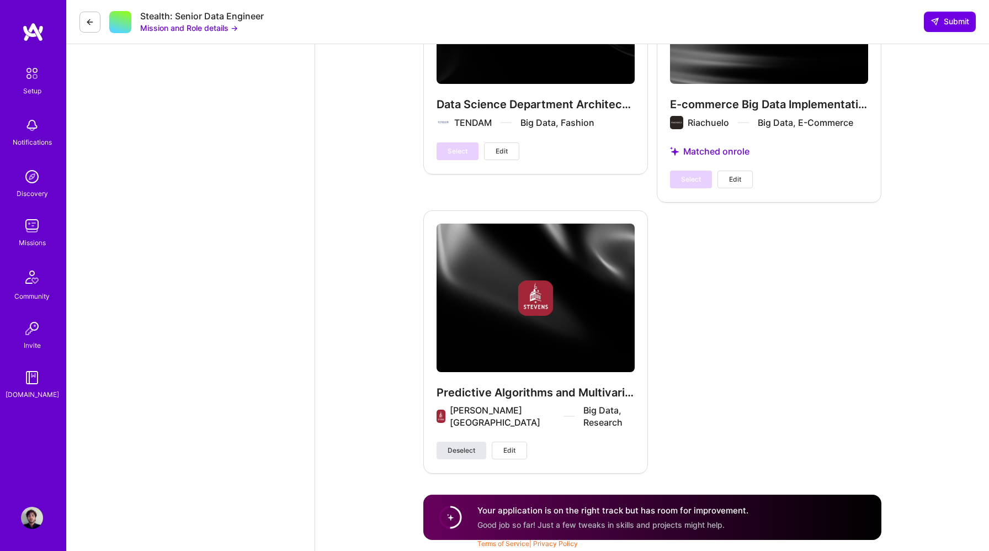
scroll to position [2048, 0]
click at [699, 181] on span "Select" at bounding box center [691, 179] width 20 height 10
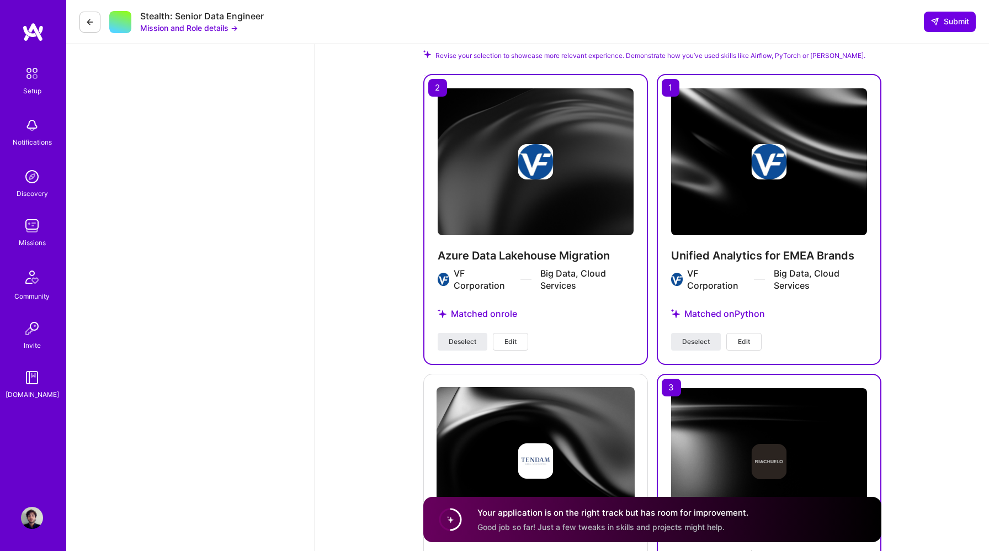
scroll to position [1599, 0]
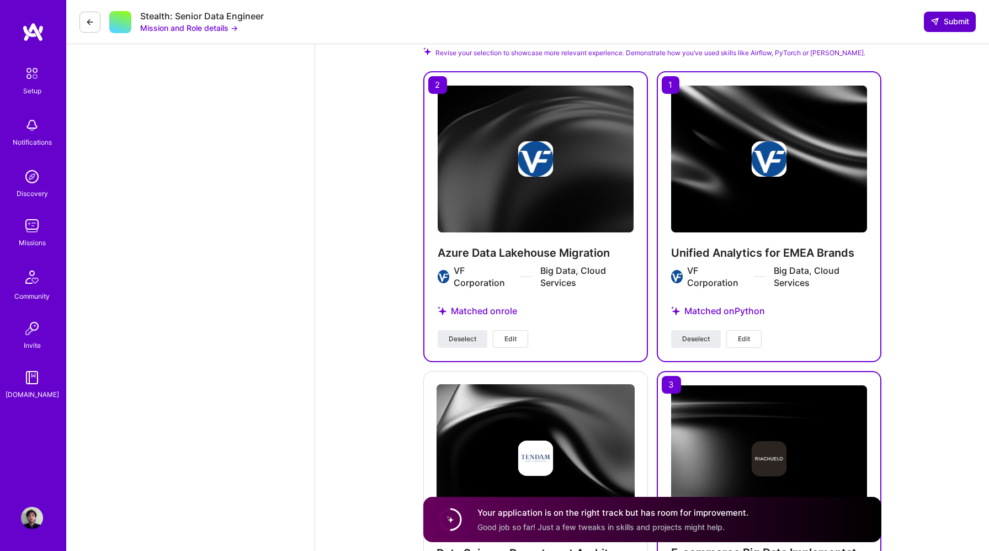
click at [951, 28] on button "Submit" at bounding box center [949, 22] width 52 height 20
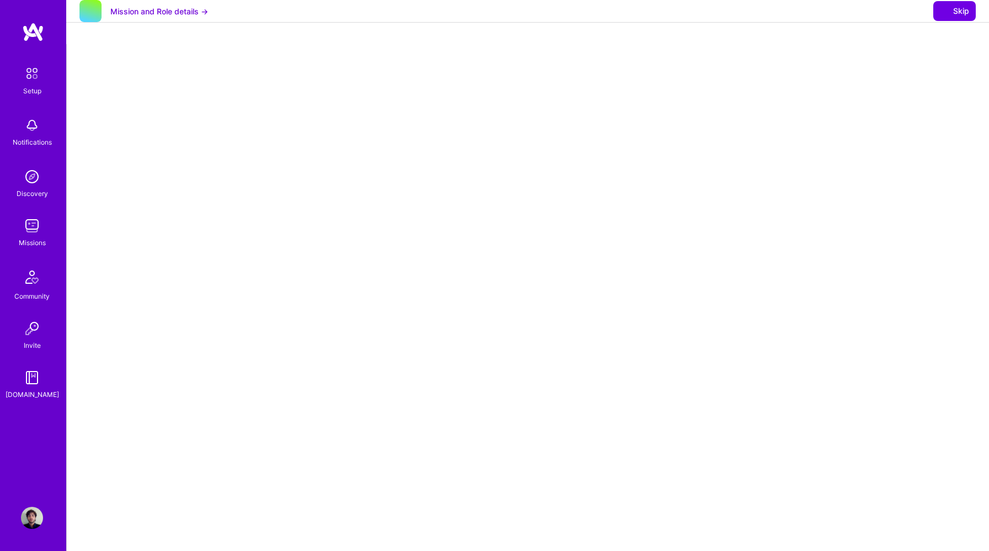
click at [317, 84] on div at bounding box center [528, 332] width 922 height 576
select select "US"
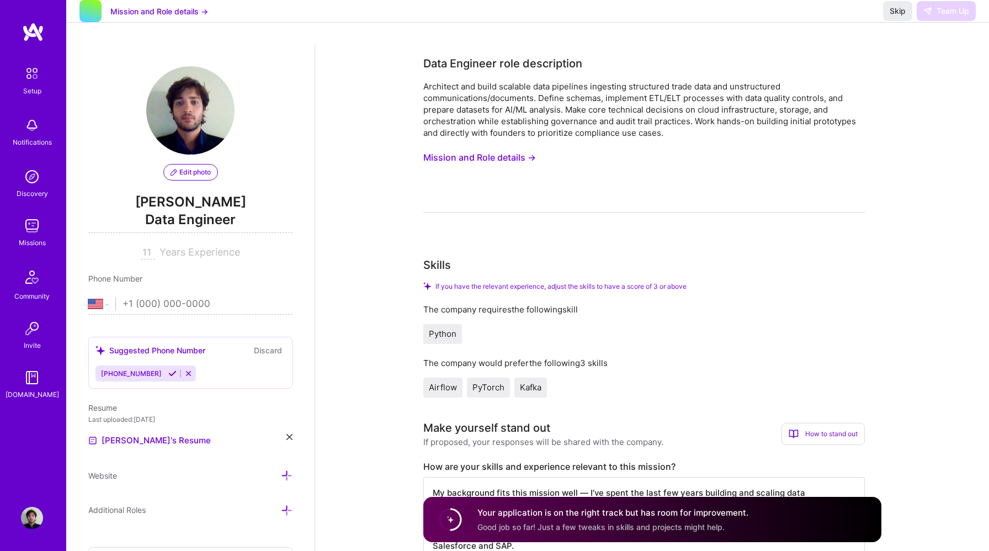
click at [463, 518] on icon at bounding box center [450, 519] width 28 height 28
click at [551, 524] on span "Good job so far! Just a few tweaks in skills and projects might help." at bounding box center [600, 525] width 247 height 9
click at [24, 230] on img at bounding box center [32, 226] width 22 height 22
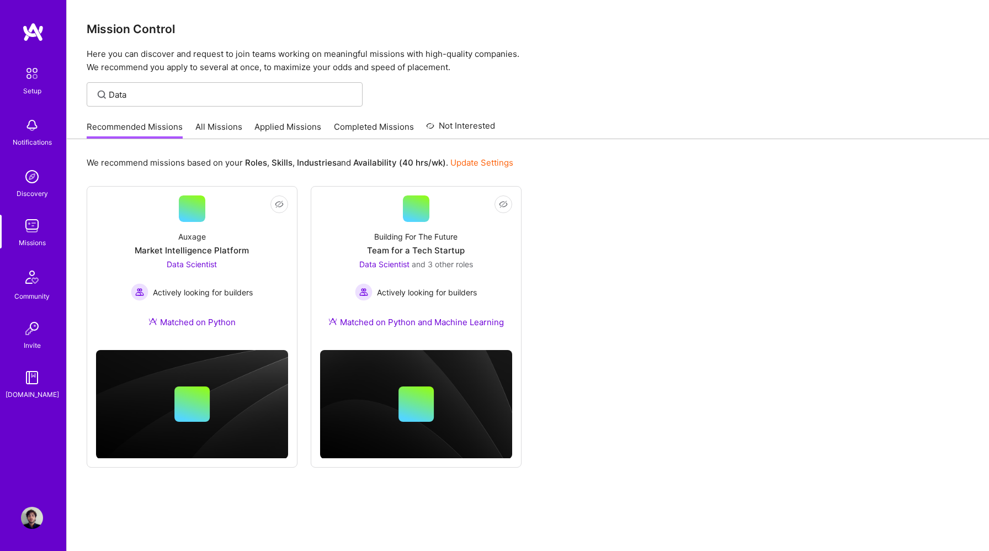
click at [232, 130] on link "All Missions" at bounding box center [218, 130] width 47 height 18
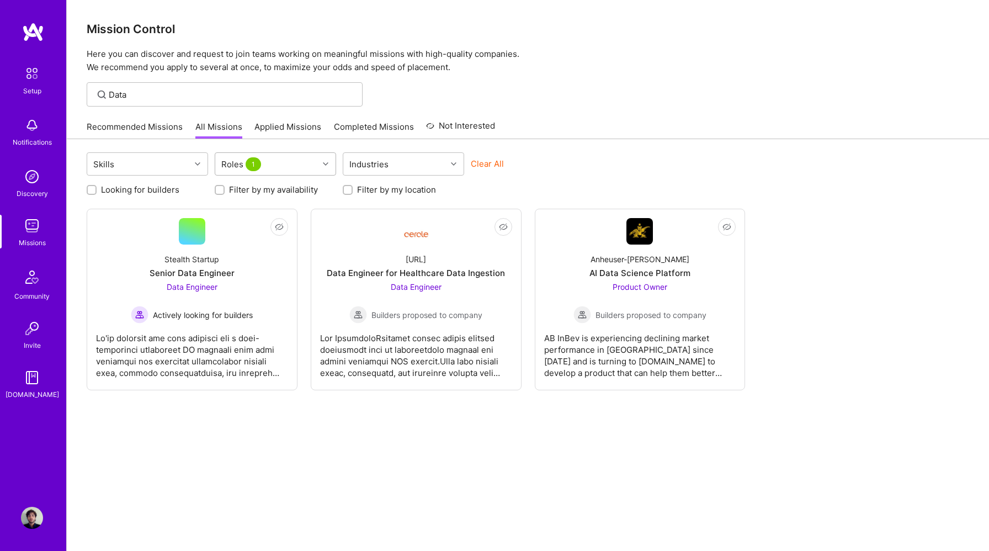
click at [305, 170] on div "Roles 1" at bounding box center [266, 164] width 103 height 22
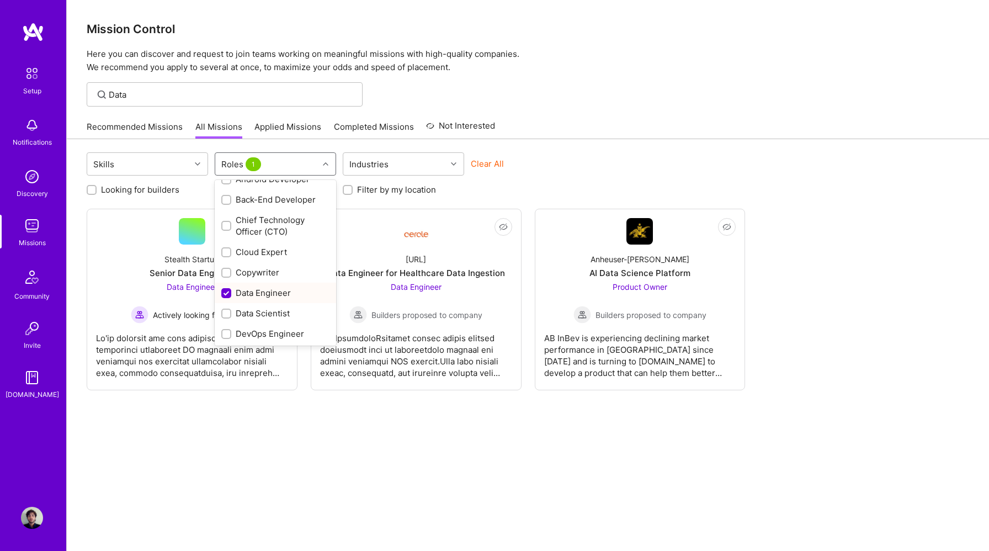
scroll to position [72, 0]
click at [229, 295] on input "checkbox" at bounding box center [227, 296] width 10 height 10
checkbox input "false"
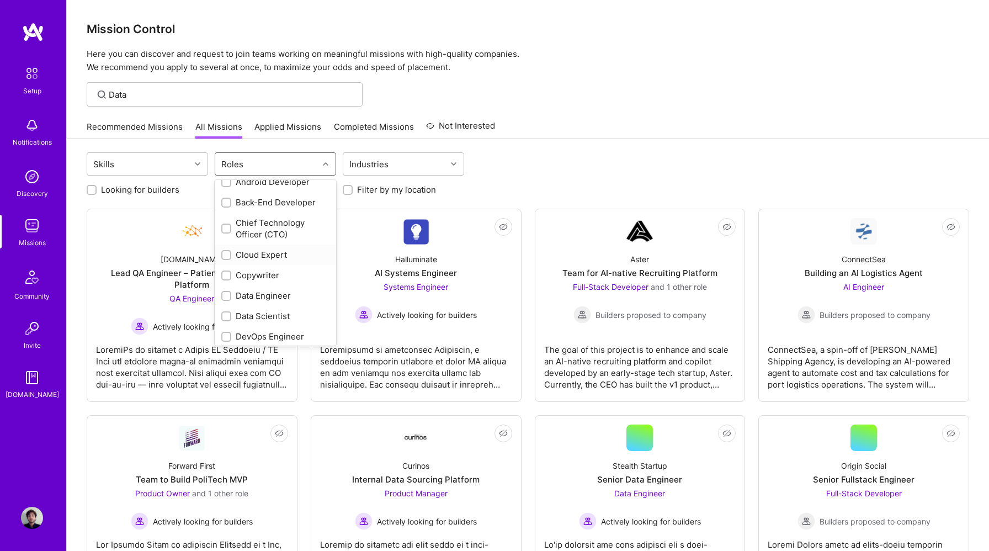
click at [228, 256] on input "checkbox" at bounding box center [227, 256] width 8 height 8
checkbox input "true"
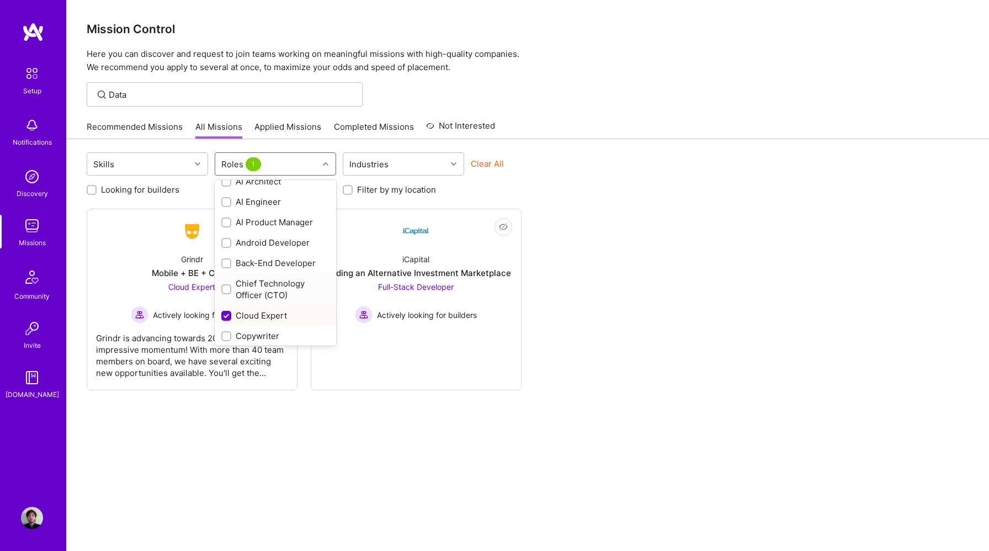
scroll to position [0, 0]
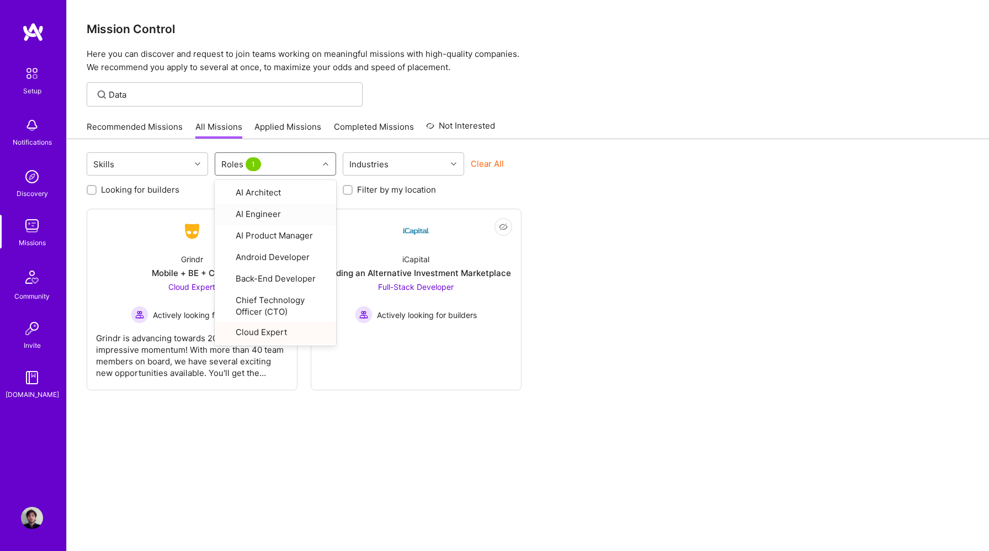
click at [566, 163] on div "Clear All" at bounding box center [531, 168] width 121 height 20
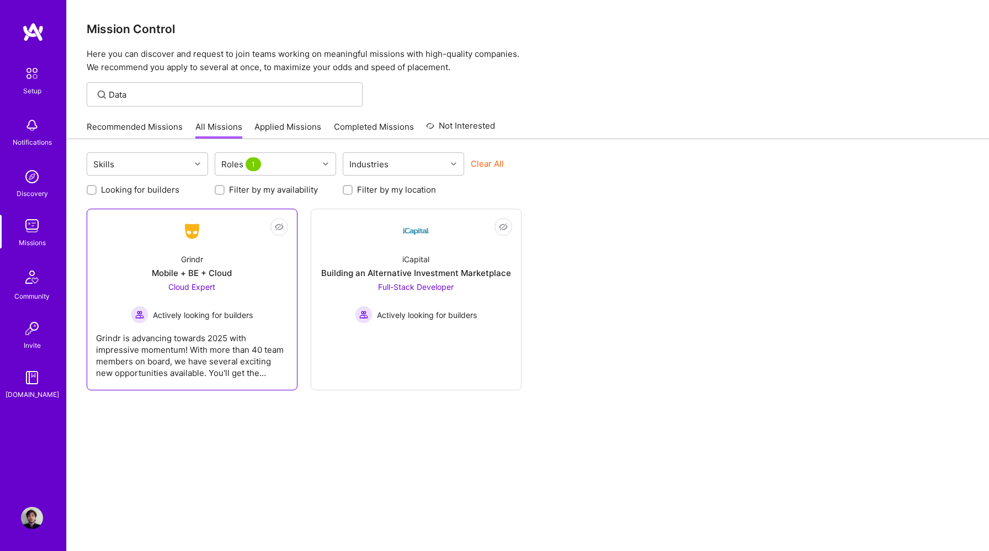
click at [227, 317] on span "Actively looking for builders" at bounding box center [203, 315] width 100 height 12
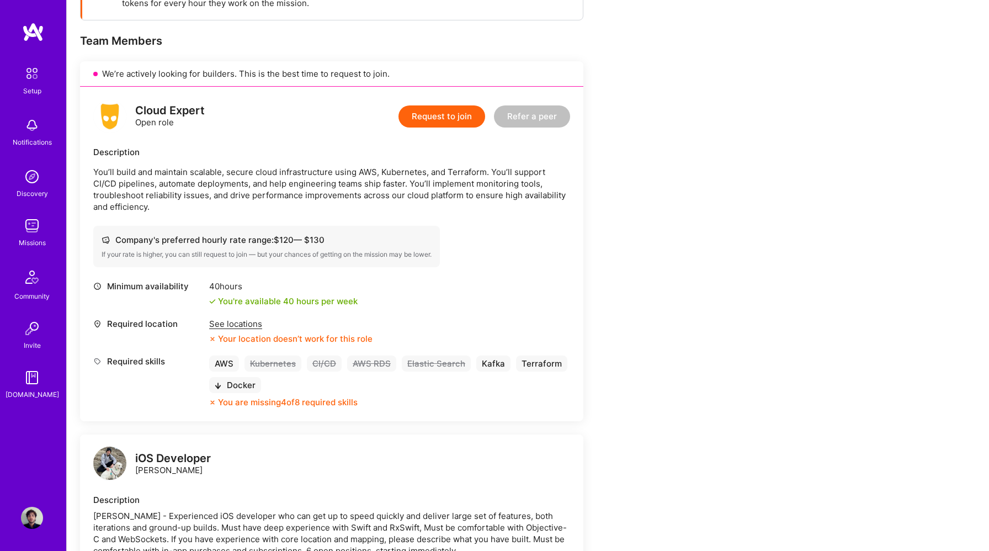
scroll to position [190, 0]
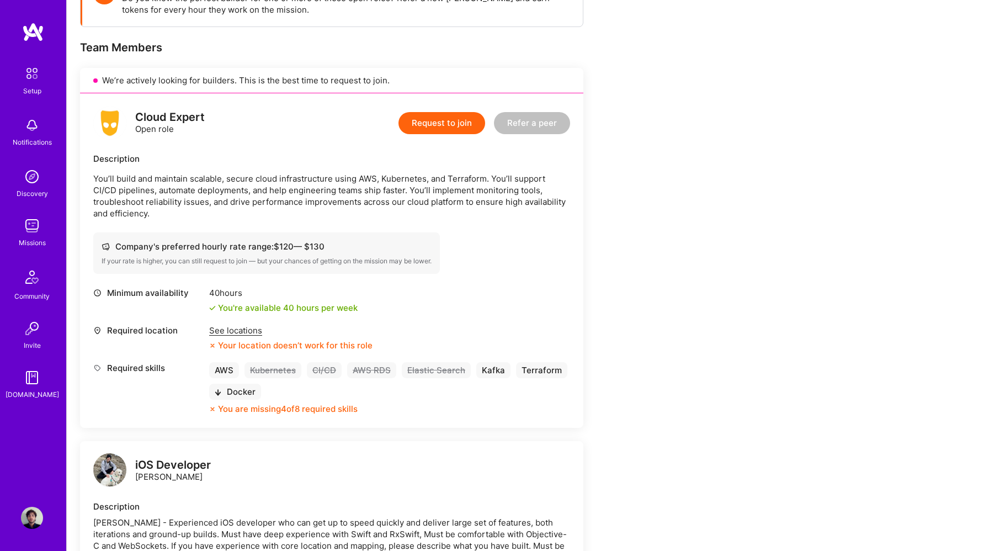
click at [384, 182] on p "You’ll build and maintain scalable, secure cloud infrastructure using AWS, Kube…" at bounding box center [331, 196] width 477 height 46
click at [194, 207] on p "You’ll build and maintain scalable, secure cloud infrastructure using AWS, Kube…" at bounding box center [331, 196] width 477 height 46
click at [457, 122] on button "Request to join" at bounding box center [441, 123] width 87 height 22
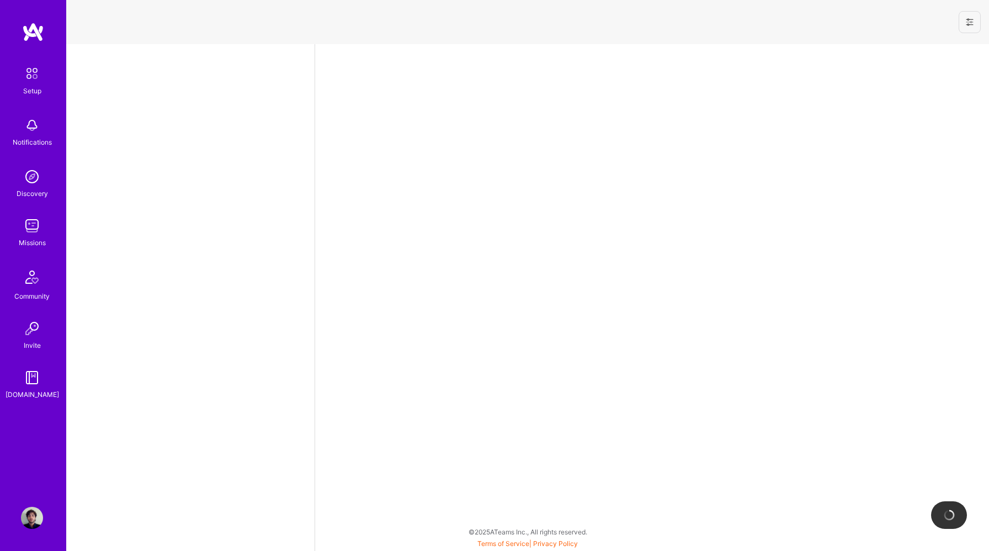
select select "US"
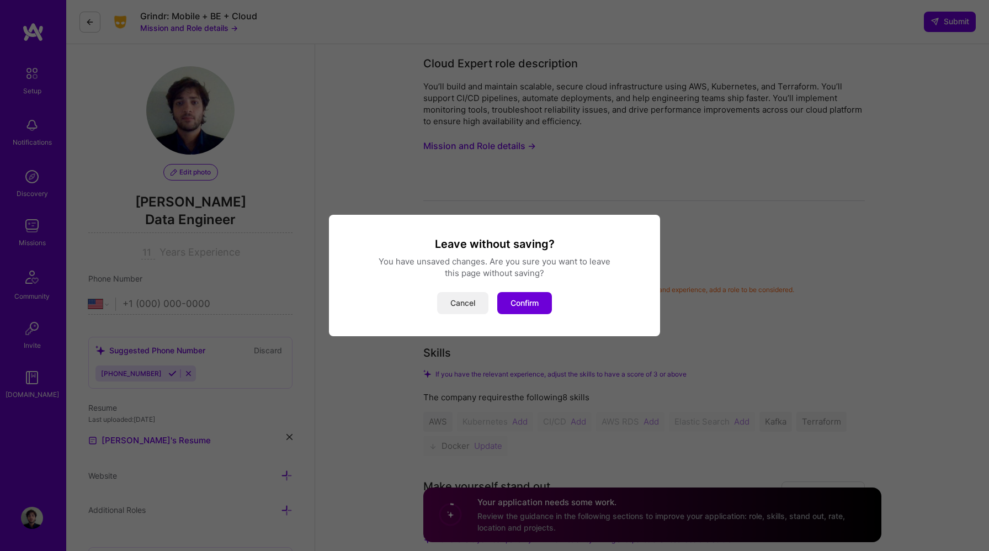
click at [482, 306] on button "Cancel" at bounding box center [462, 303] width 51 height 22
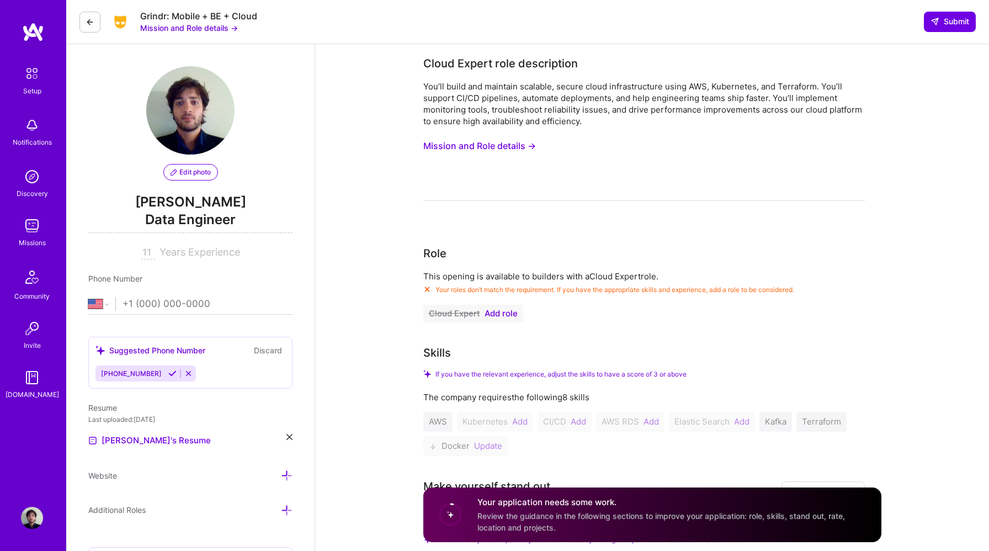
click at [525, 151] on button "Mission and Role details →" at bounding box center [479, 146] width 113 height 20
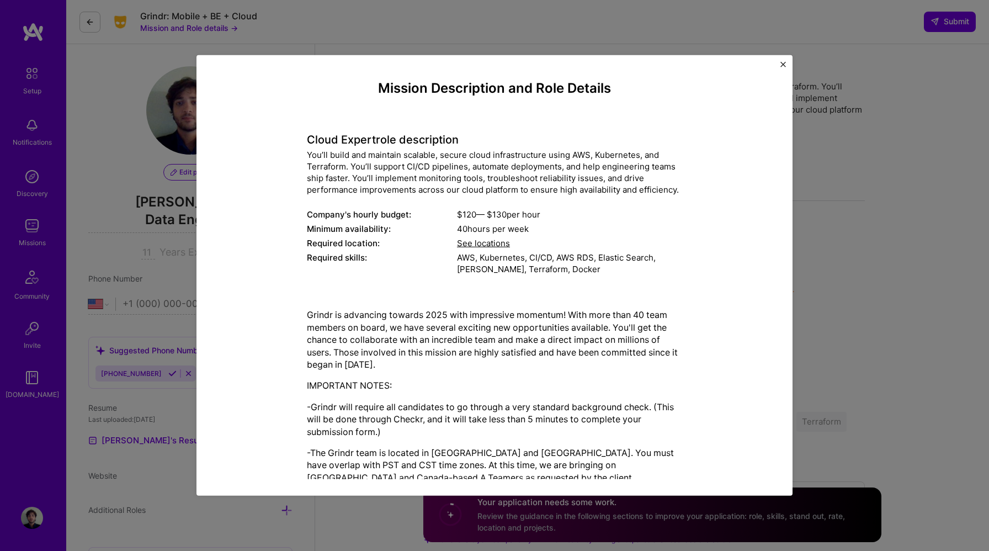
click at [784, 67] on button "Close" at bounding box center [783, 68] width 6 height 12
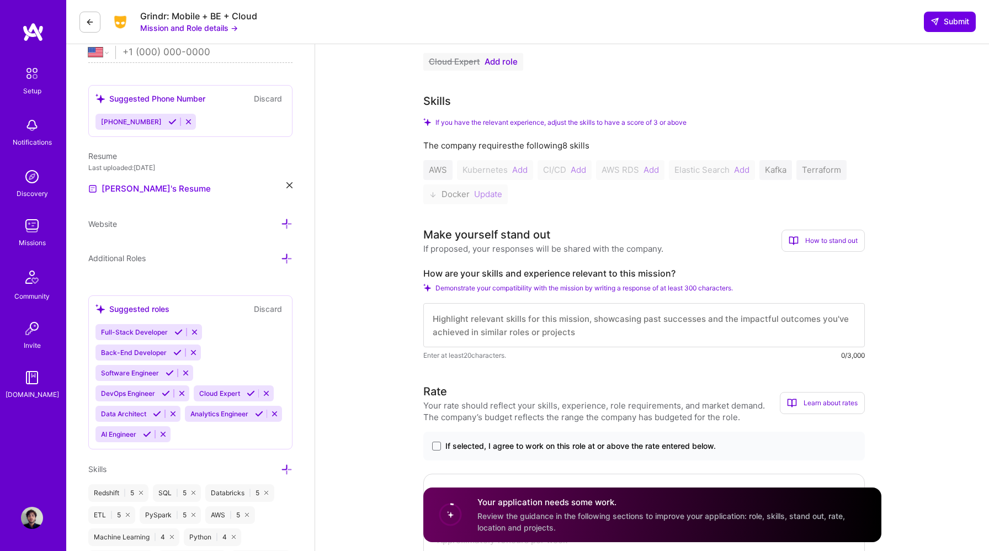
scroll to position [255, 0]
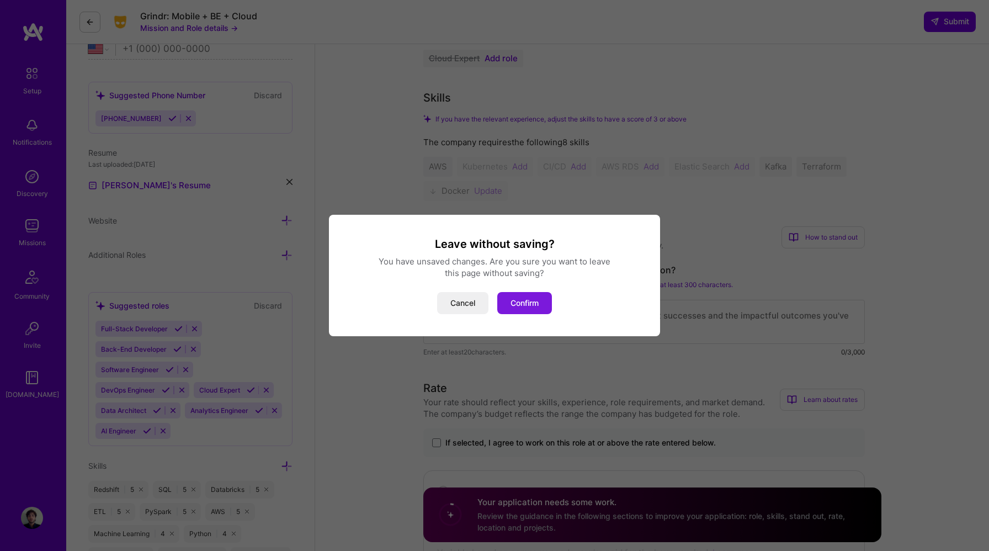
click at [528, 307] on button "Confirm" at bounding box center [524, 303] width 55 height 22
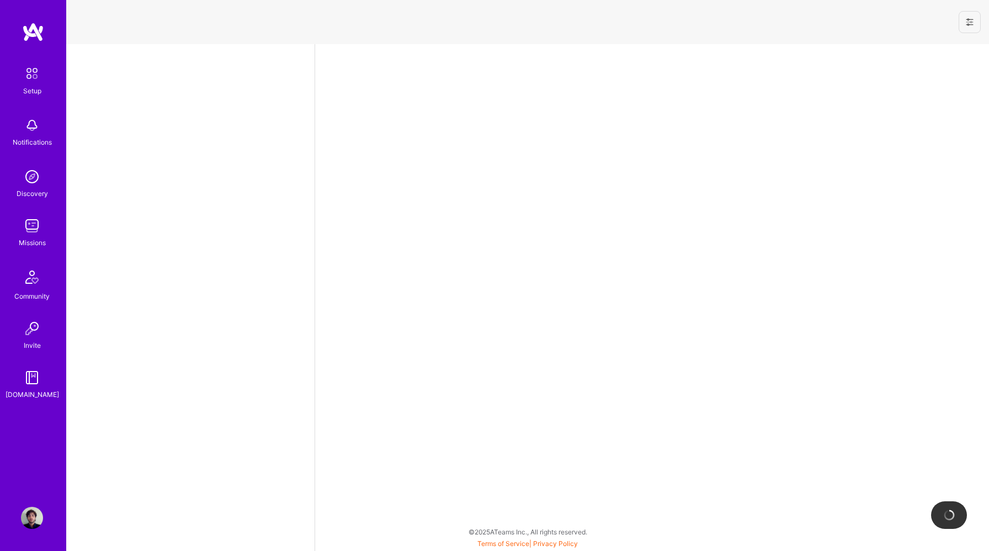
select select "US"
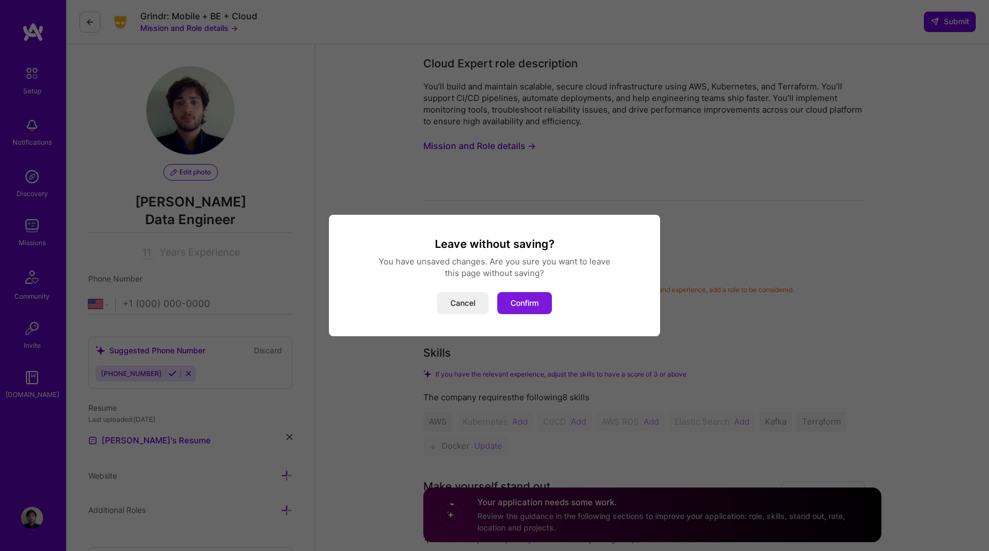
click at [533, 302] on button "Confirm" at bounding box center [524, 303] width 55 height 22
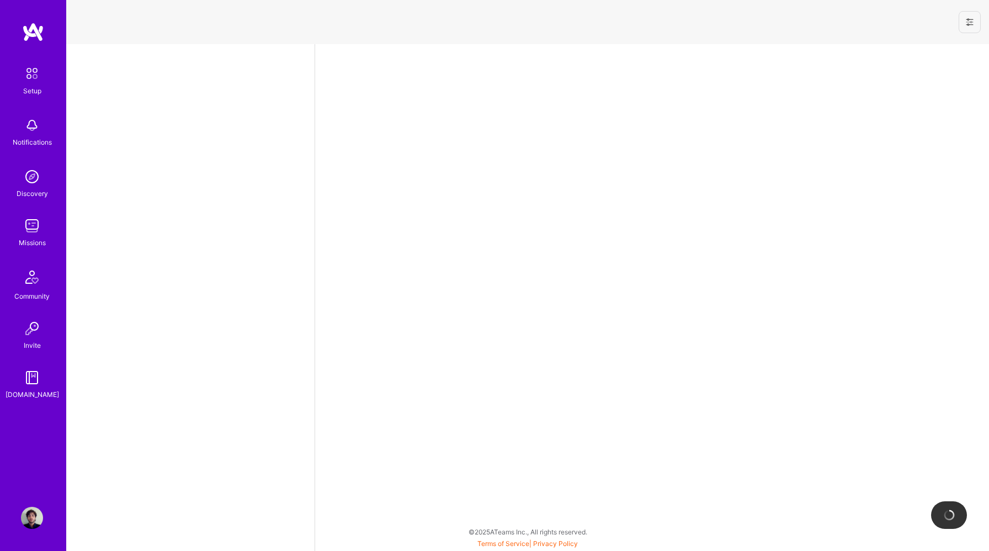
select select "US"
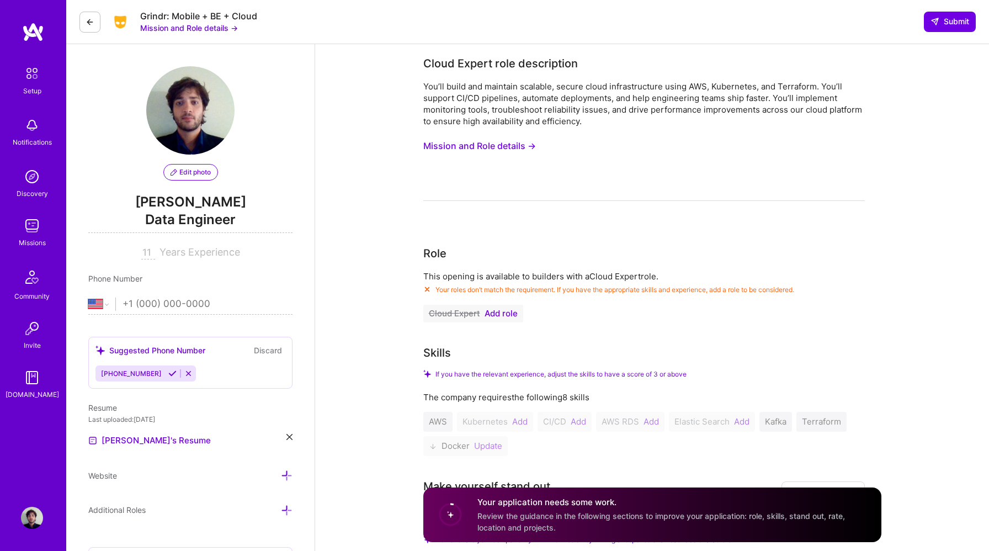
click at [32, 180] on img at bounding box center [32, 176] width 22 height 22
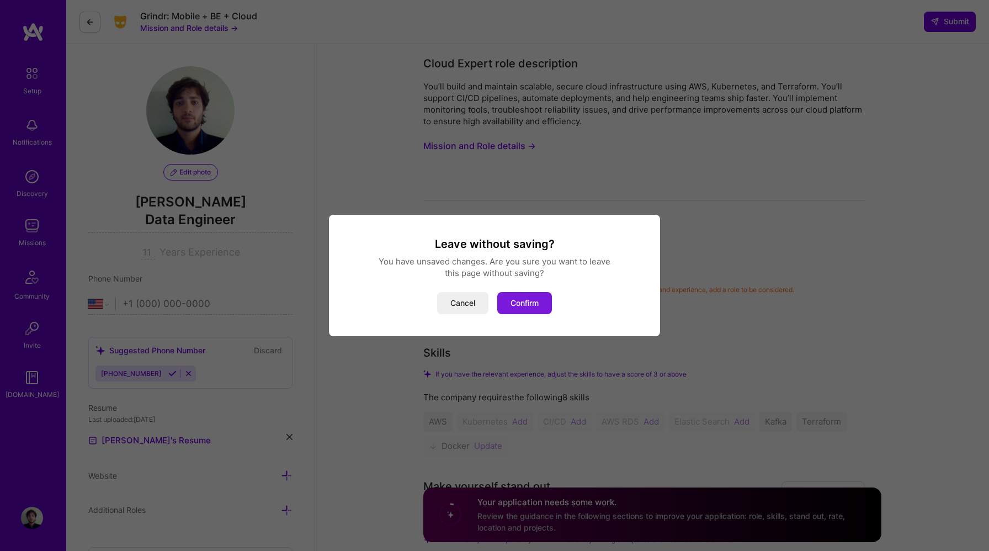
click at [544, 310] on button "Confirm" at bounding box center [524, 303] width 55 height 22
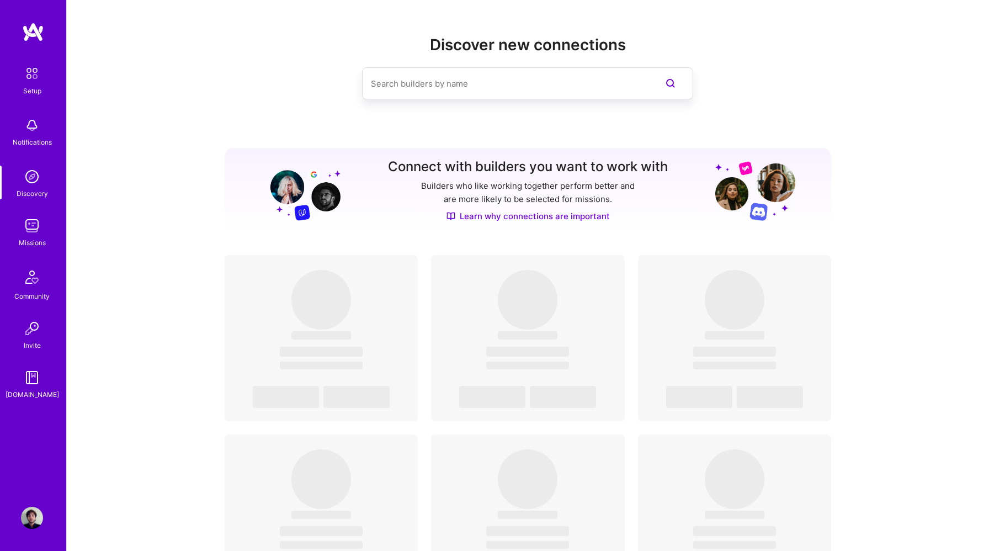
click at [20, 222] on link "Missions" at bounding box center [32, 232] width 68 height 34
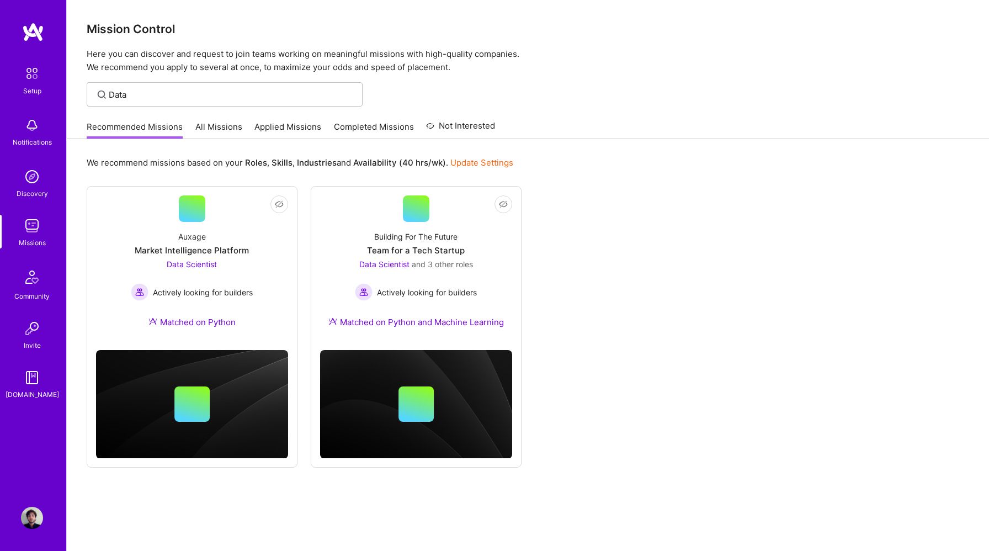
click at [209, 127] on link "All Missions" at bounding box center [218, 130] width 47 height 18
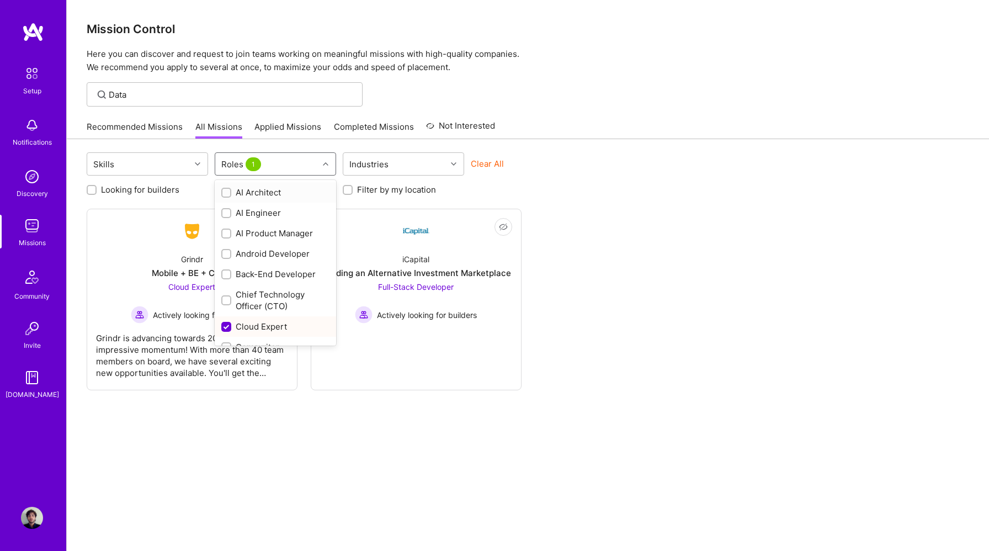
click at [280, 160] on div "Roles 1" at bounding box center [266, 164] width 103 height 22
click at [229, 322] on input "checkbox" at bounding box center [227, 327] width 10 height 10
checkbox input "false"
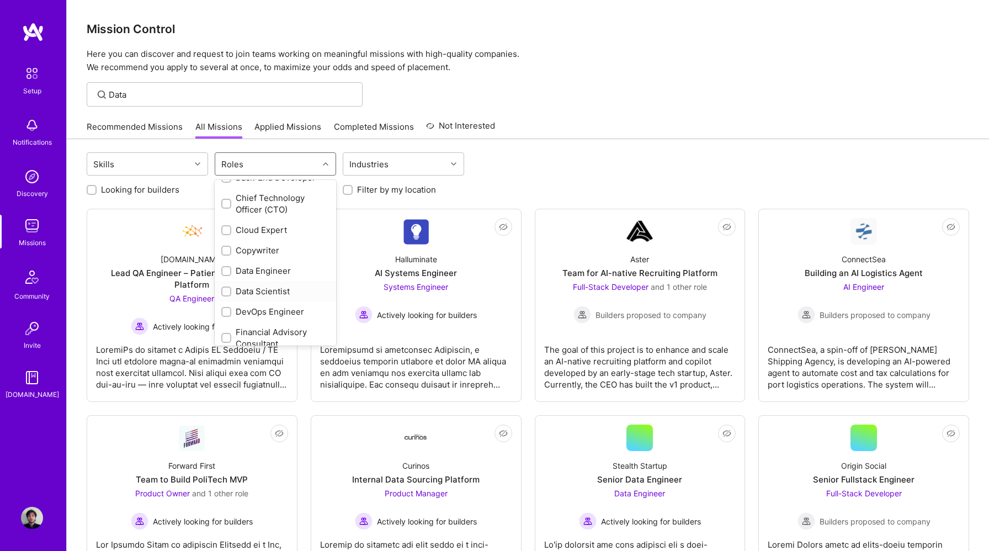
scroll to position [97, 0]
click at [223, 268] on input "checkbox" at bounding box center [227, 271] width 8 height 8
checkbox input "true"
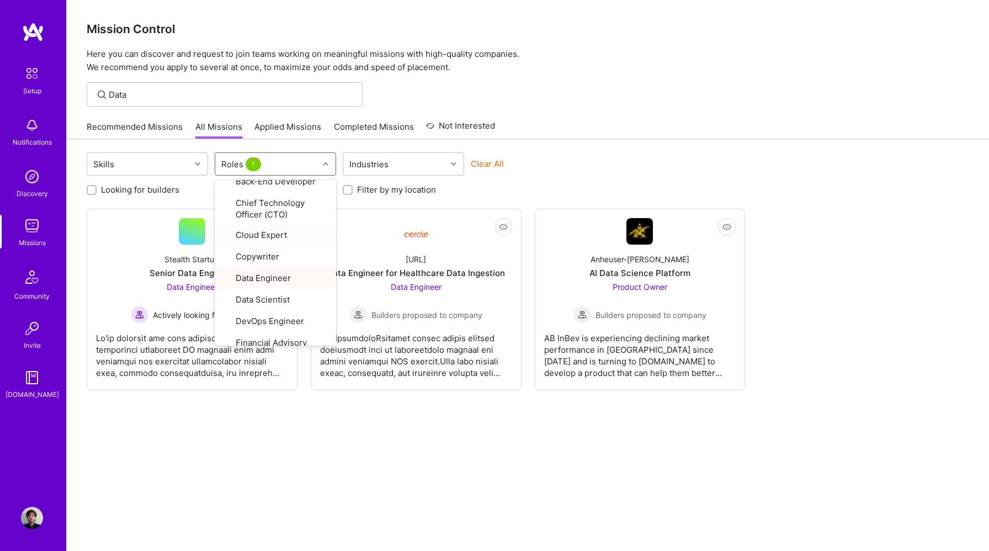
click at [665, 153] on div "Skills option Data Engineer, selected. option Cloud Expert focused, 7 of 32. 32…" at bounding box center [528, 165] width 882 height 26
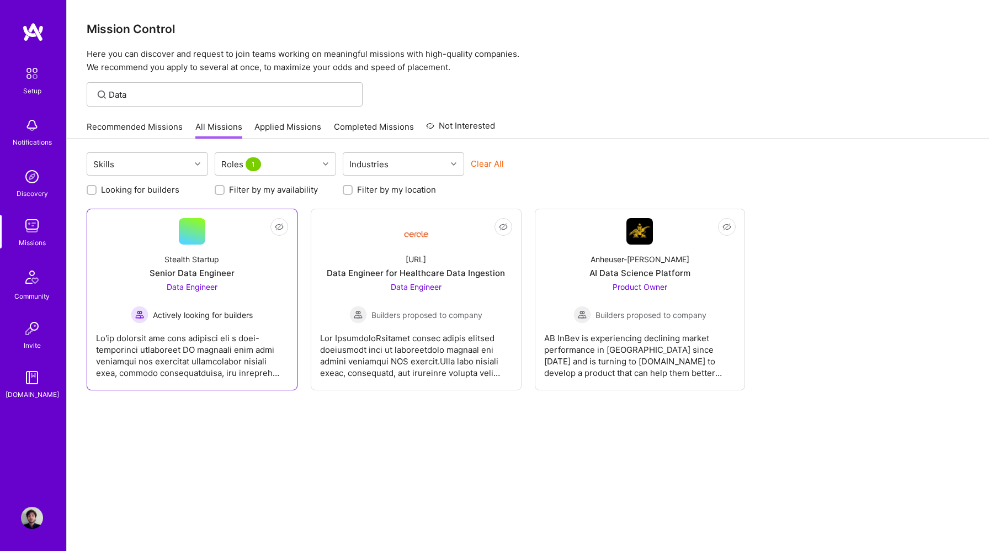
click at [218, 290] on div "Data Engineer Actively looking for builders" at bounding box center [192, 302] width 122 height 42
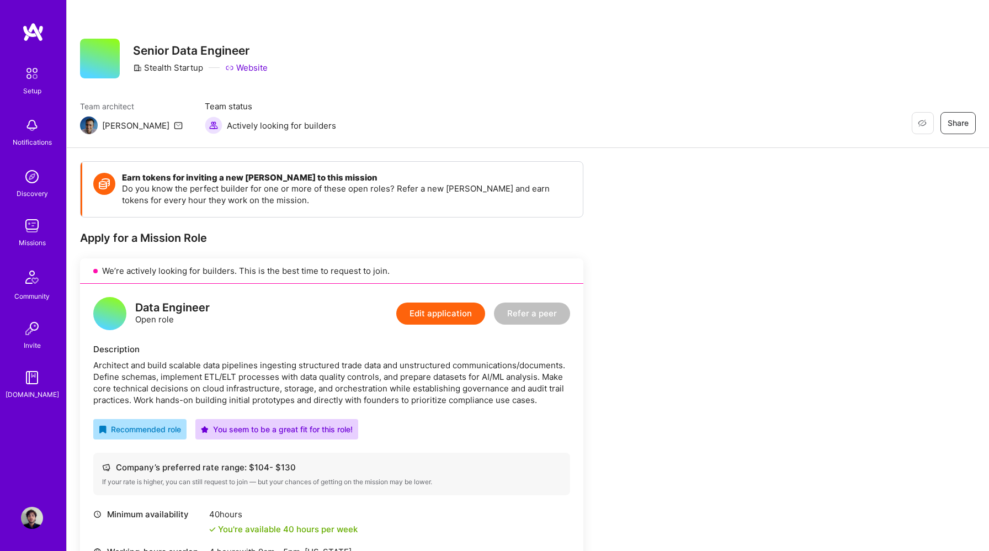
click at [205, 131] on img at bounding box center [214, 125] width 18 height 18
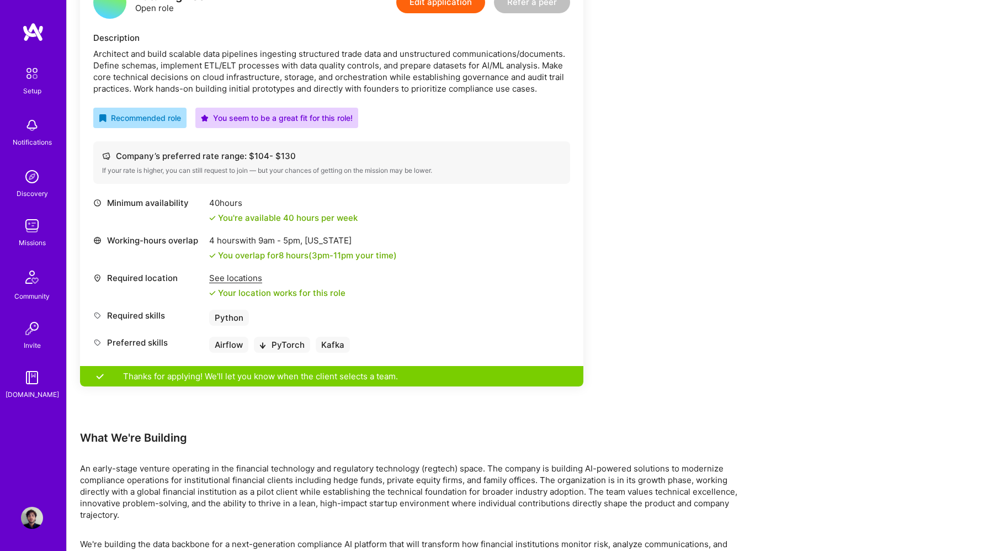
scroll to position [287, 0]
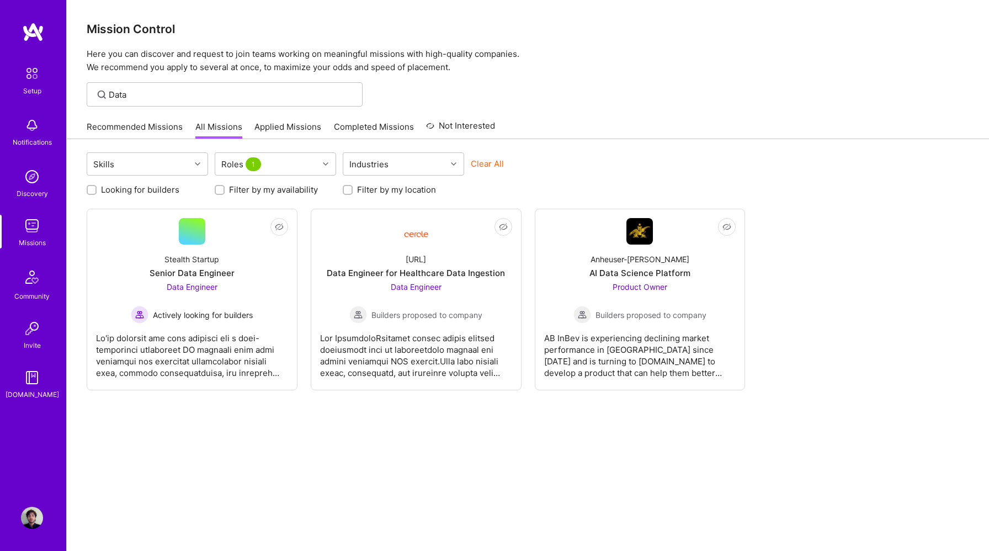
scroll to position [29, 0]
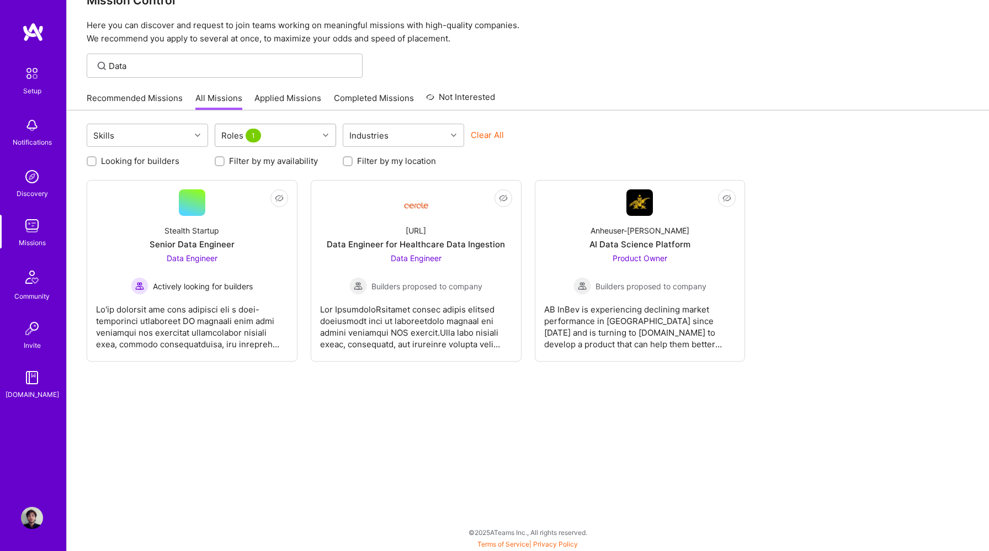
click at [320, 133] on div at bounding box center [326, 135] width 17 height 14
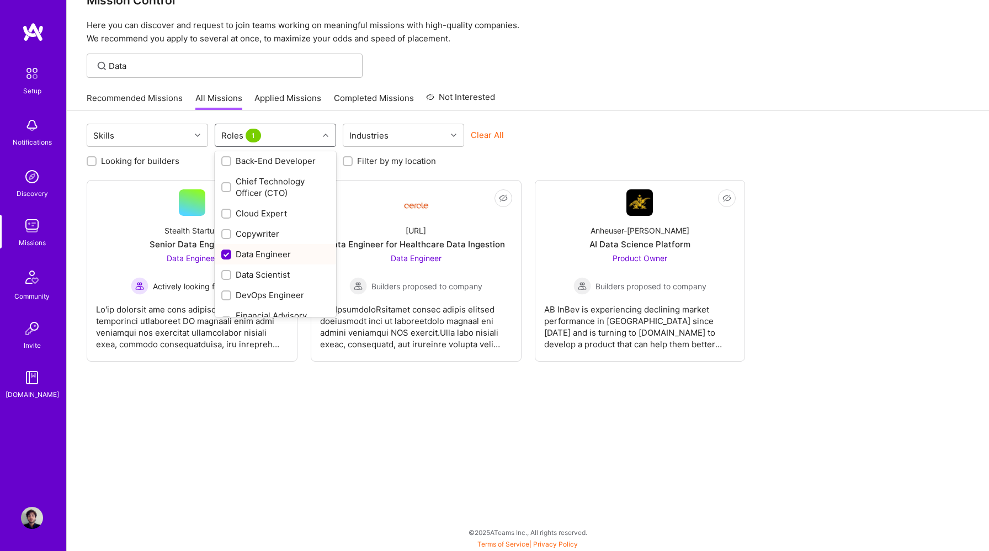
scroll to position [74, 0]
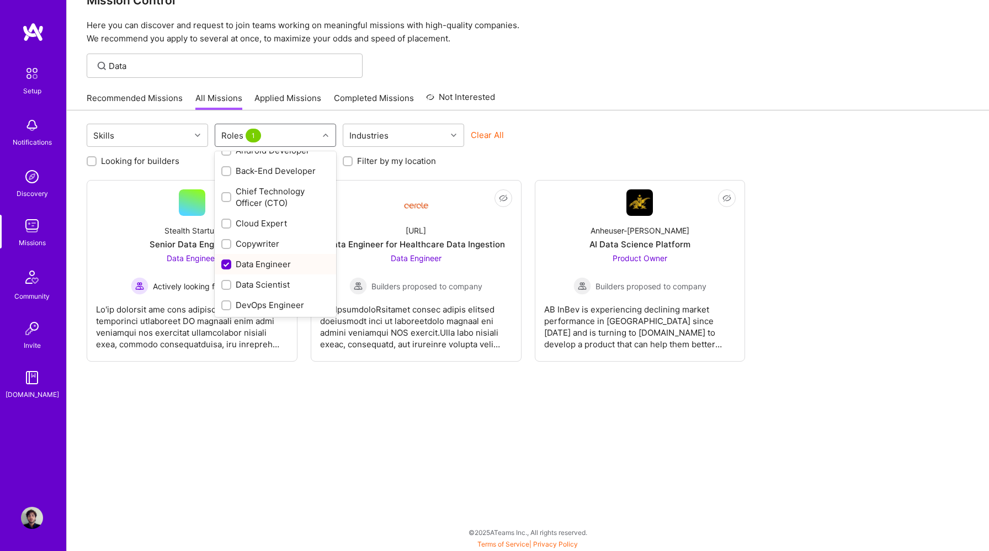
click at [228, 263] on input "checkbox" at bounding box center [227, 265] width 10 height 10
checkbox input "false"
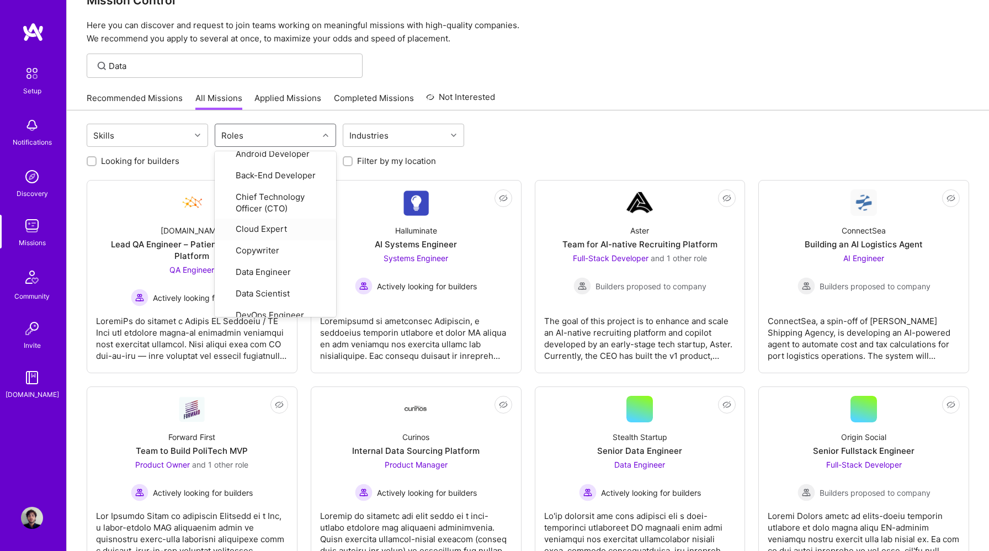
click at [585, 105] on div "Recommended Missions All Missions Applied Missions Completed Missions Not Inter…" at bounding box center [528, 98] width 882 height 24
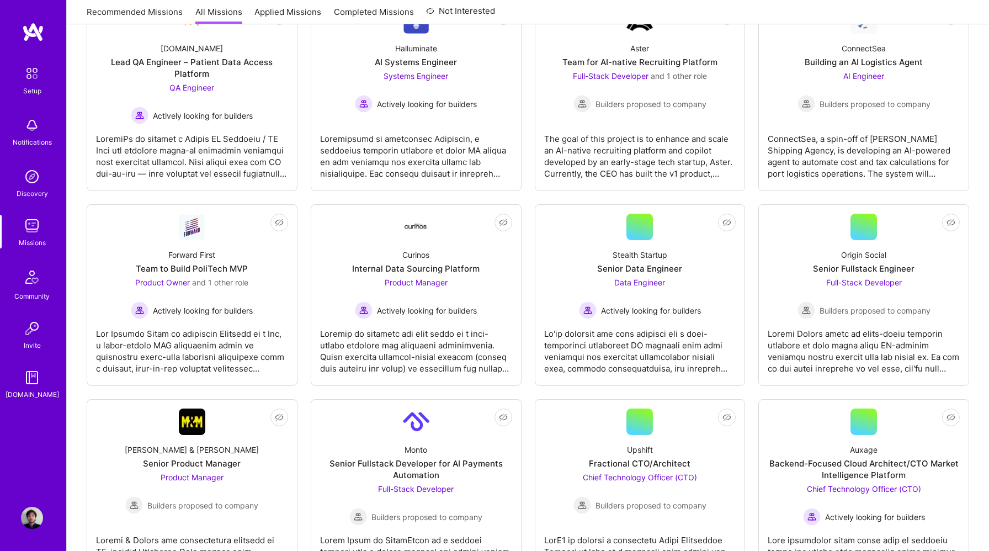
scroll to position [0, 0]
